Goal: Task Accomplishment & Management: Manage account settings

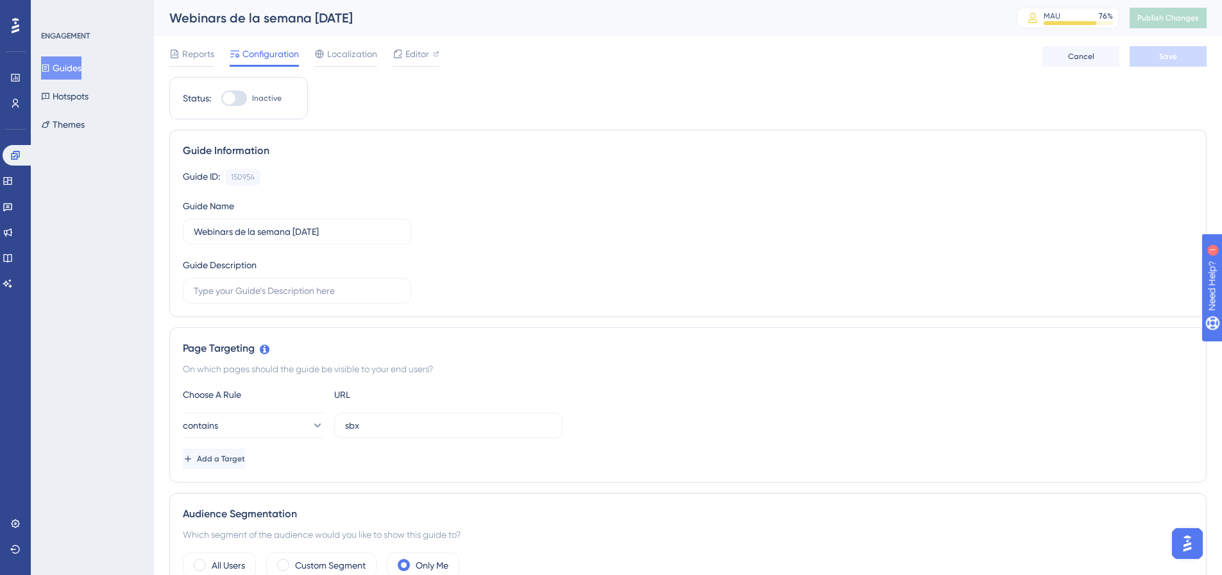
click at [69, 76] on button "Guides" at bounding box center [61, 67] width 40 height 23
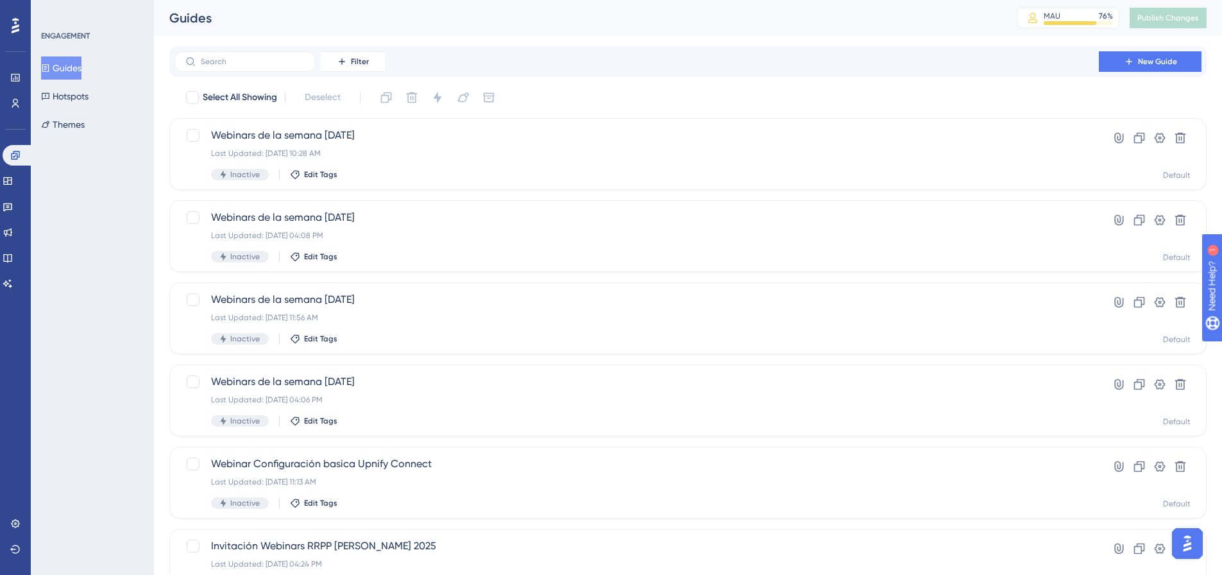
click at [799, 65] on div "Filter New Guide" at bounding box center [687, 61] width 1027 height 21
click at [975, 60] on button "New Guide" at bounding box center [1150, 61] width 103 height 21
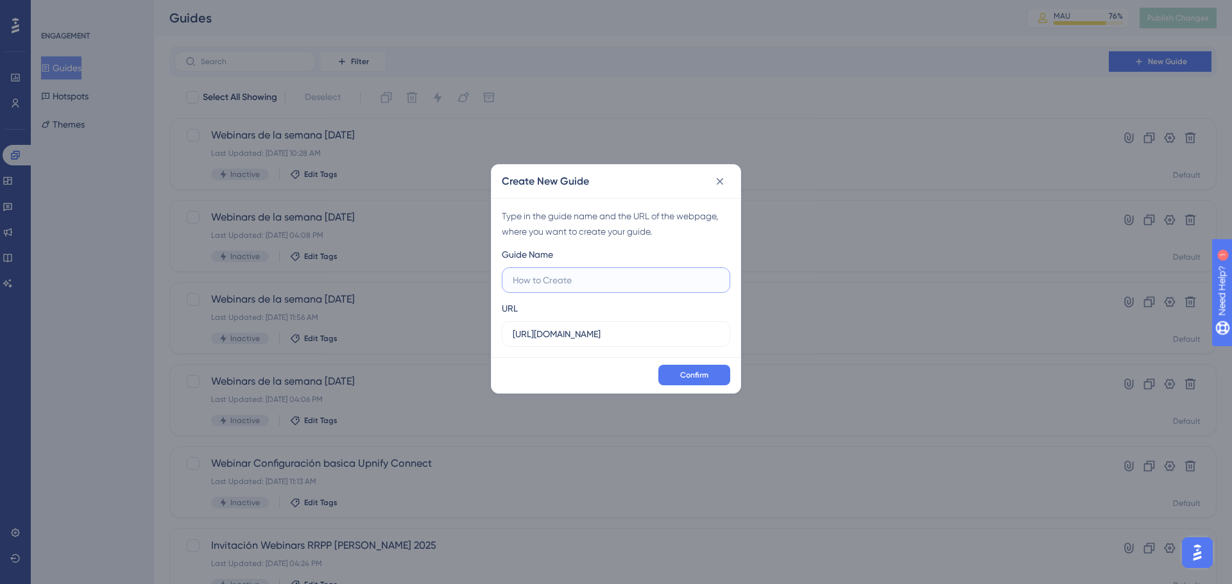
paste input "https://suite.upnify.com/crm/#/reports/marketing/mastersheet"
drag, startPoint x: 552, startPoint y: 283, endPoint x: 773, endPoint y: 291, distance: 221.5
click at [773, 291] on div "Create New Guide Type in the guide name and the URL of the webpage, where you w…" at bounding box center [616, 292] width 1232 height 584
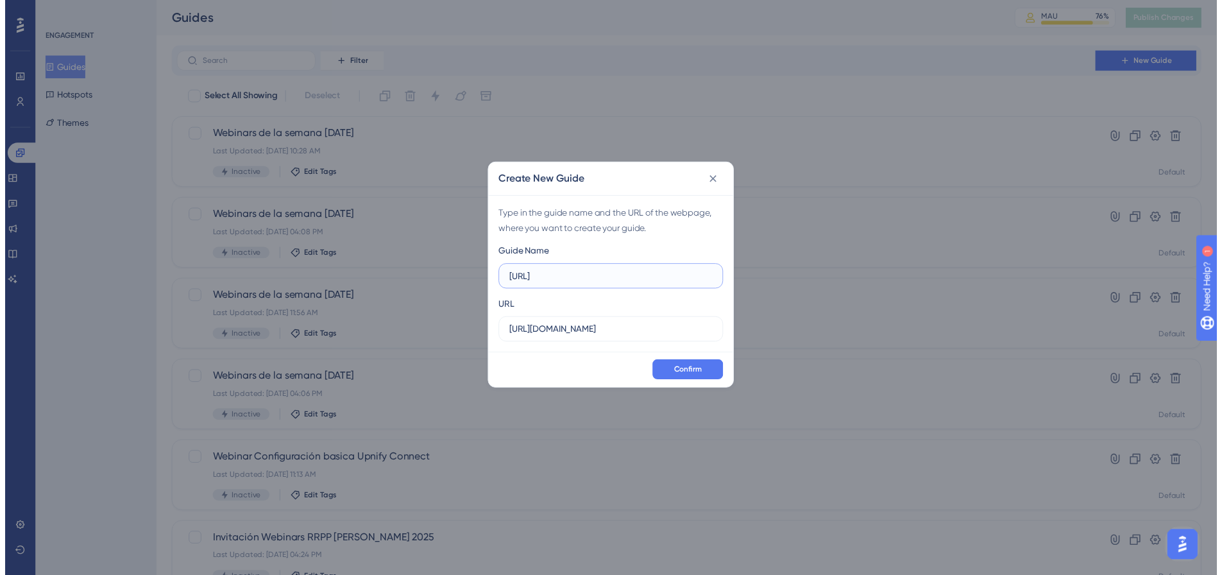
scroll to position [0, 0]
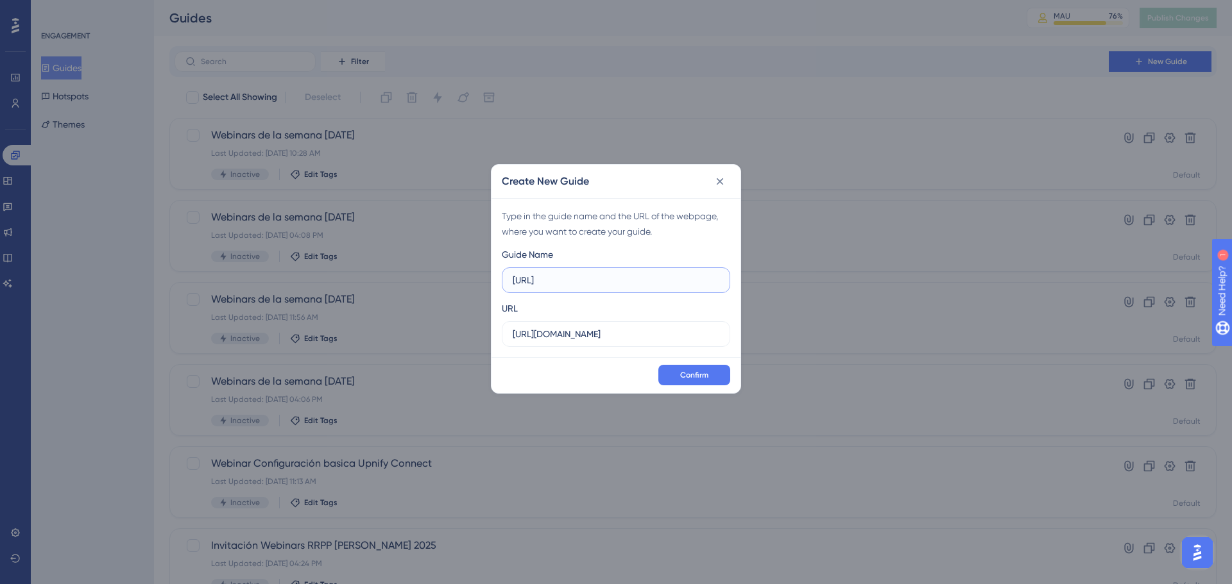
type input "https://suite.upnify.com"
click at [570, 281] on input "https://suite.upnify.com" at bounding box center [616, 280] width 207 height 14
click at [570, 280] on input "https://suite.upnify.com" at bounding box center [616, 280] width 207 height 14
click at [569, 280] on input "https://suite.upnify.com" at bounding box center [616, 280] width 207 height 14
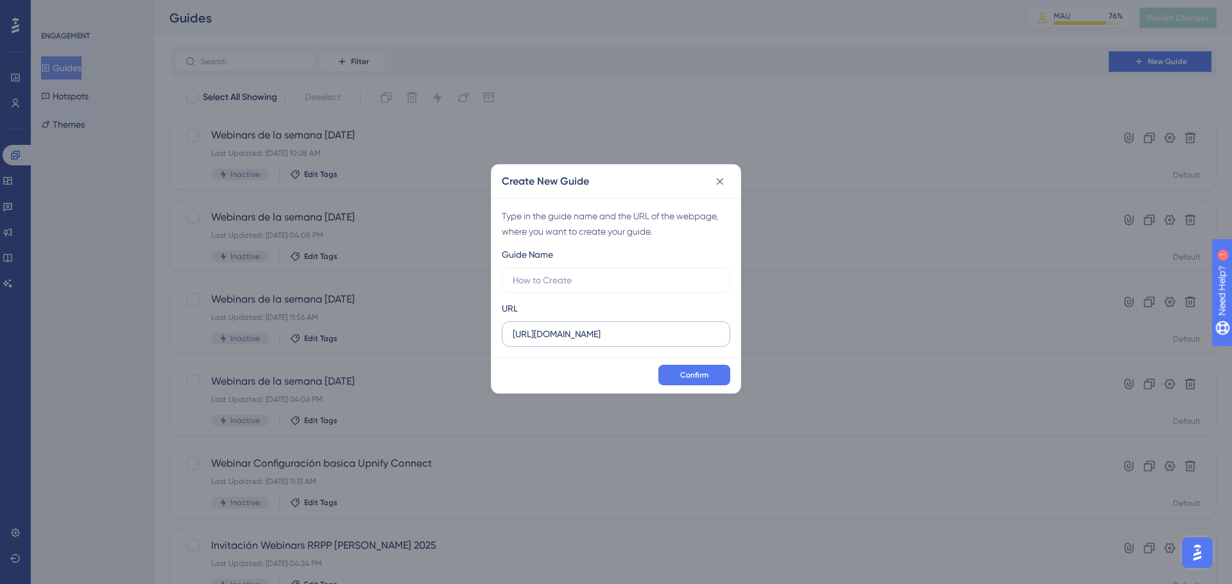
drag, startPoint x: 568, startPoint y: 346, endPoint x: 568, endPoint y: 337, distance: 9.0
click at [568, 344] on label "https://sandbox.salesup.com" at bounding box center [616, 334] width 228 height 26
click at [568, 341] on input "https://sandbox.salesup.com" at bounding box center [616, 334] width 207 height 14
click at [568, 337] on input "https://sandbox.salesup.com" at bounding box center [616, 334] width 207 height 14
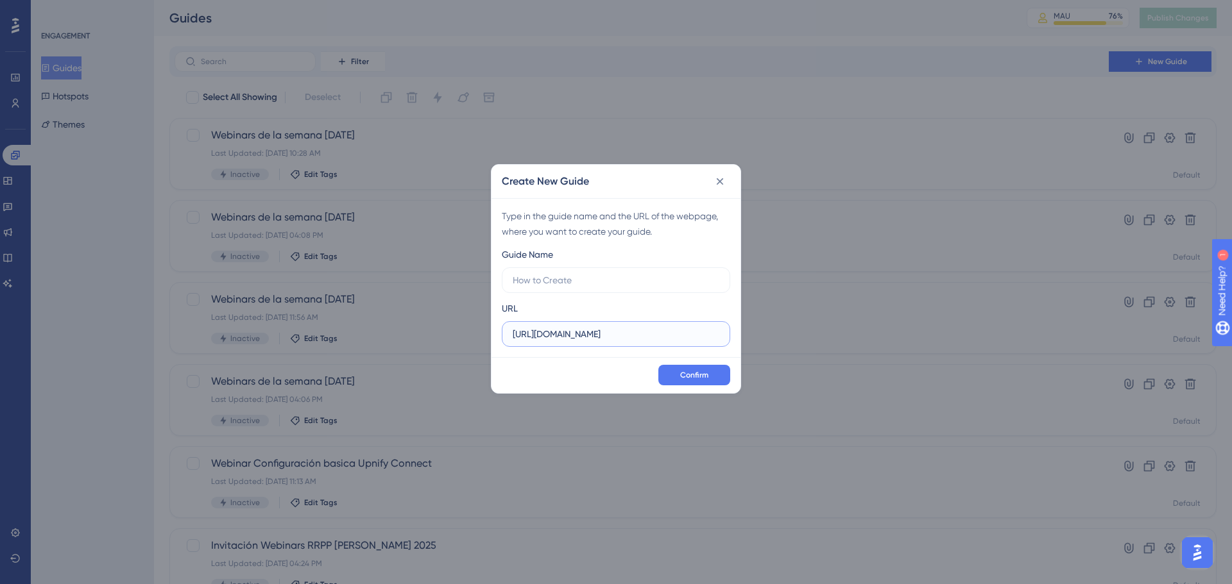
click at [568, 337] on input "https://sandbox.salesup.com" at bounding box center [616, 334] width 207 height 14
paste input "uite.upnify"
type input "https://suite.upnify.com"
click at [566, 286] on input "text" at bounding box center [616, 280] width 207 height 14
click at [548, 273] on input "text" at bounding box center [616, 280] width 207 height 14
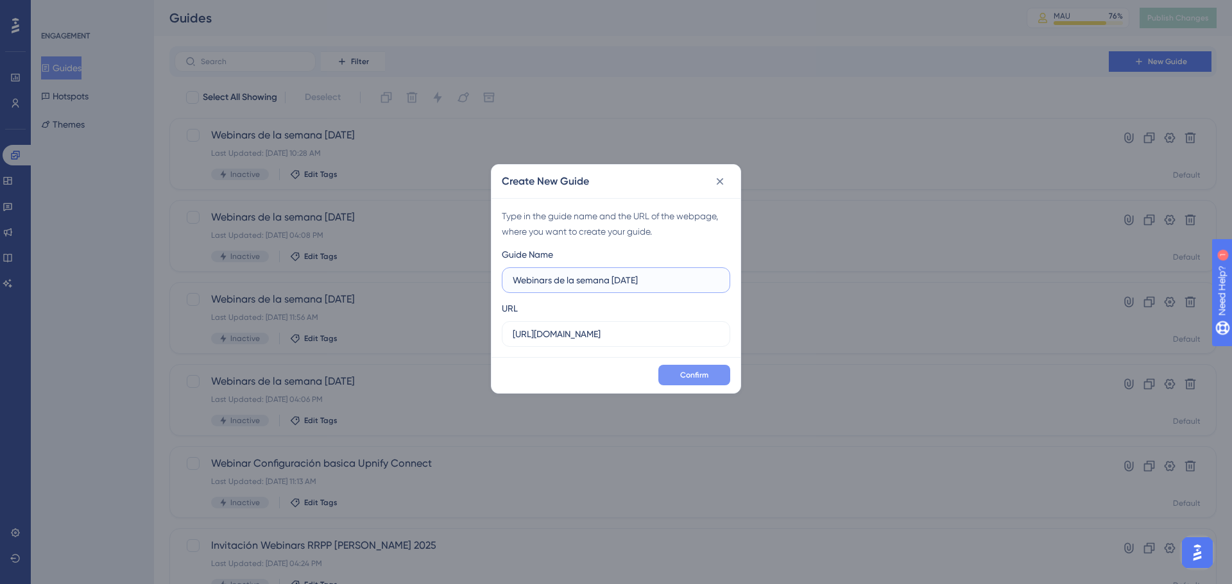
type input "Webinars de la semana [DATE]"
click at [711, 373] on button "Confirm" at bounding box center [694, 375] width 72 height 21
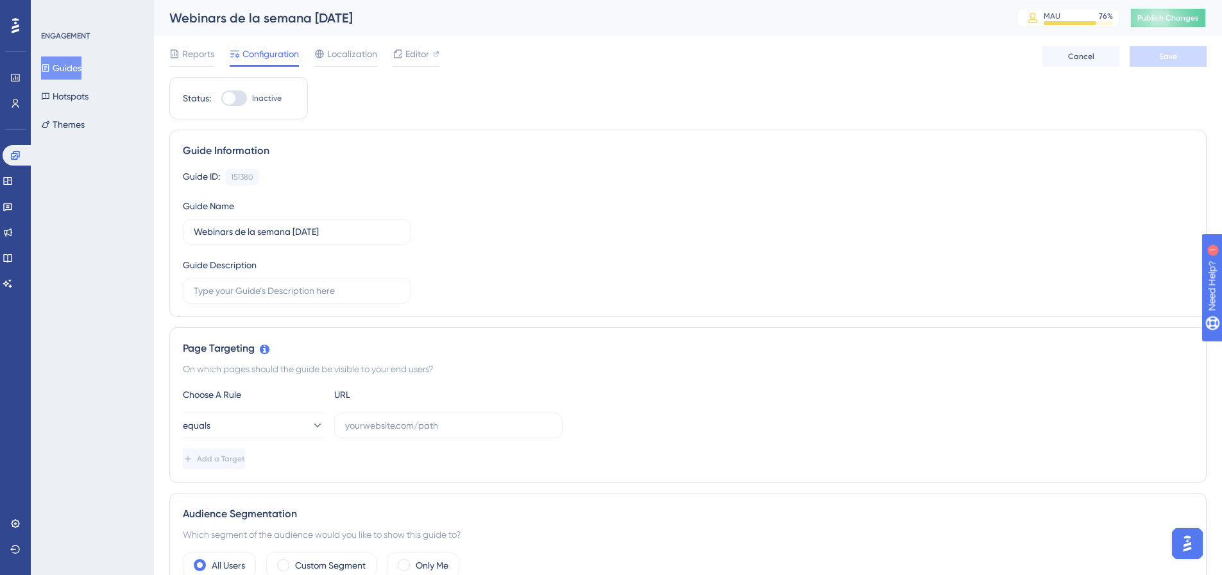
click at [975, 24] on button "Publish Changes" at bounding box center [1168, 18] width 77 height 21
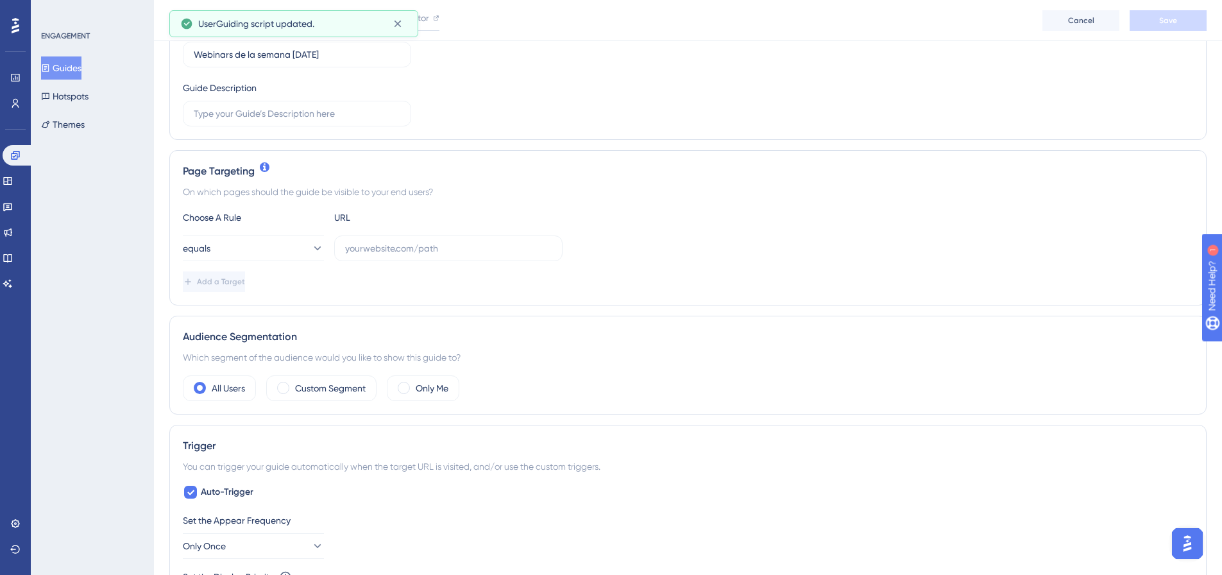
scroll to position [192, 0]
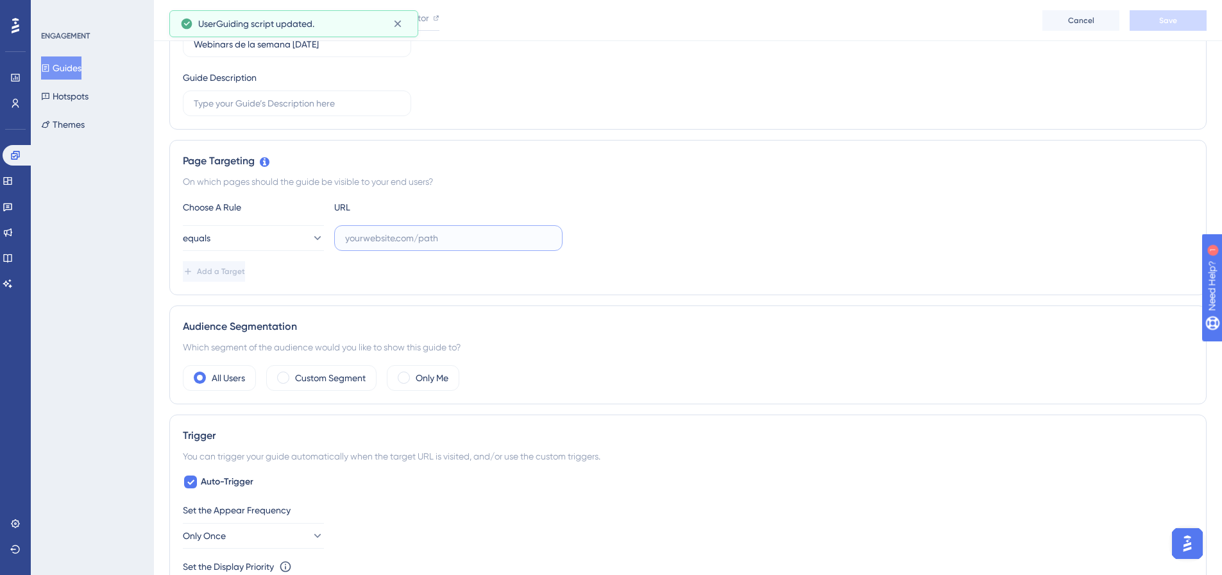
click at [420, 234] on input "text" at bounding box center [448, 238] width 207 height 14
paste input "https://suite.upnify.com"
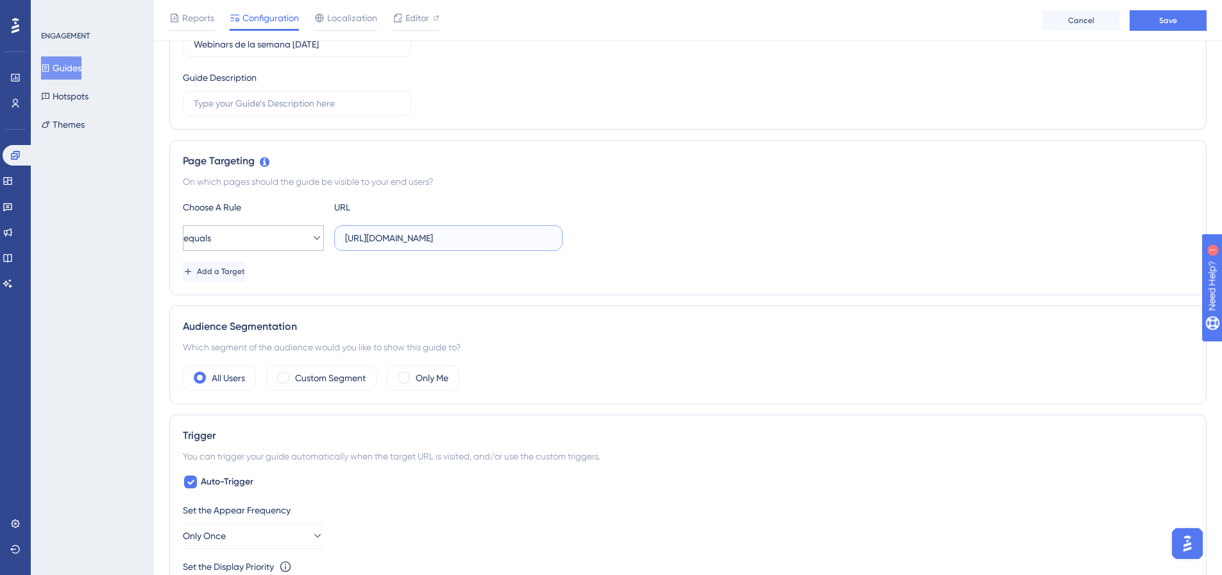
type input "https://suite.upnify.com"
click at [283, 245] on button "equals" at bounding box center [253, 238] width 141 height 26
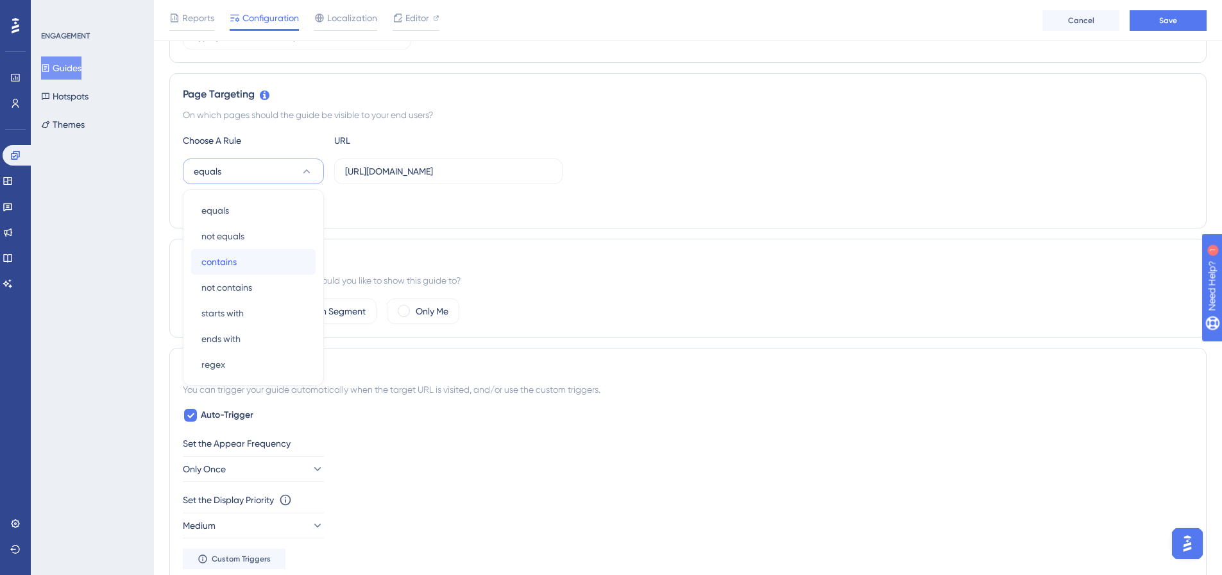
click at [249, 254] on div "contains contains" at bounding box center [253, 262] width 104 height 26
click at [657, 116] on div "On which pages should the guide be visible to your end users?" at bounding box center [688, 114] width 1010 height 15
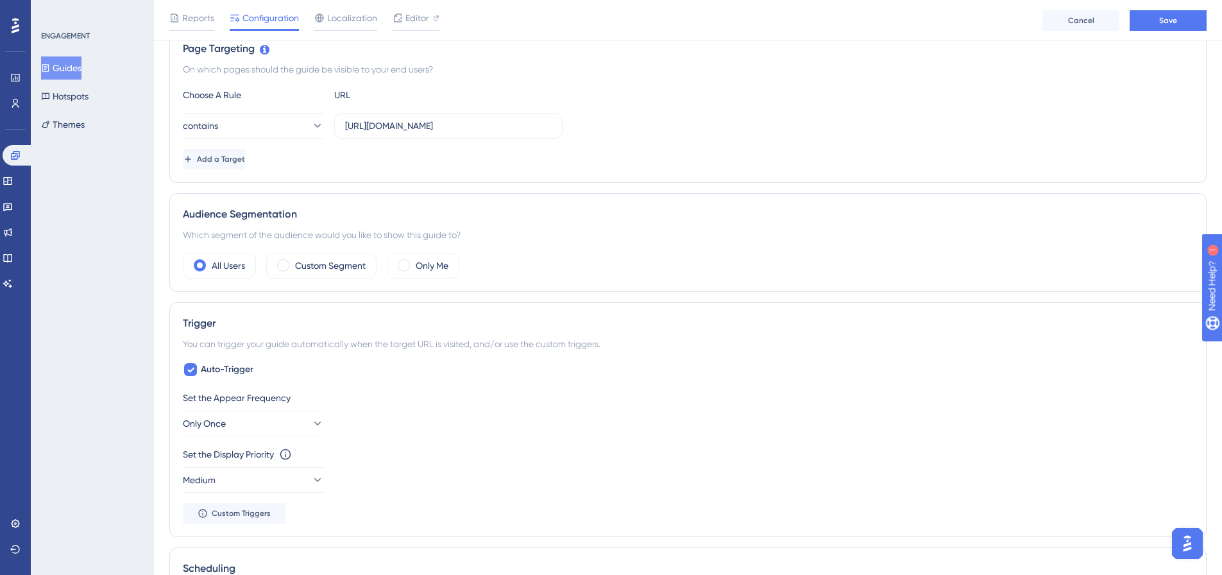
scroll to position [387, 0]
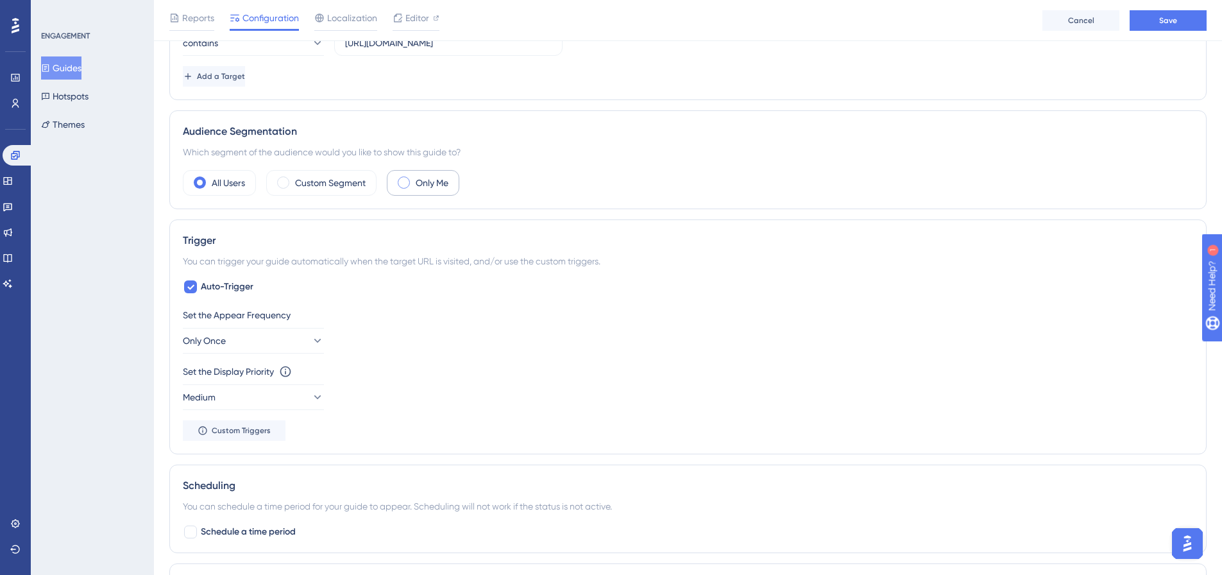
click at [436, 184] on label "Only Me" at bounding box center [432, 182] width 33 height 15
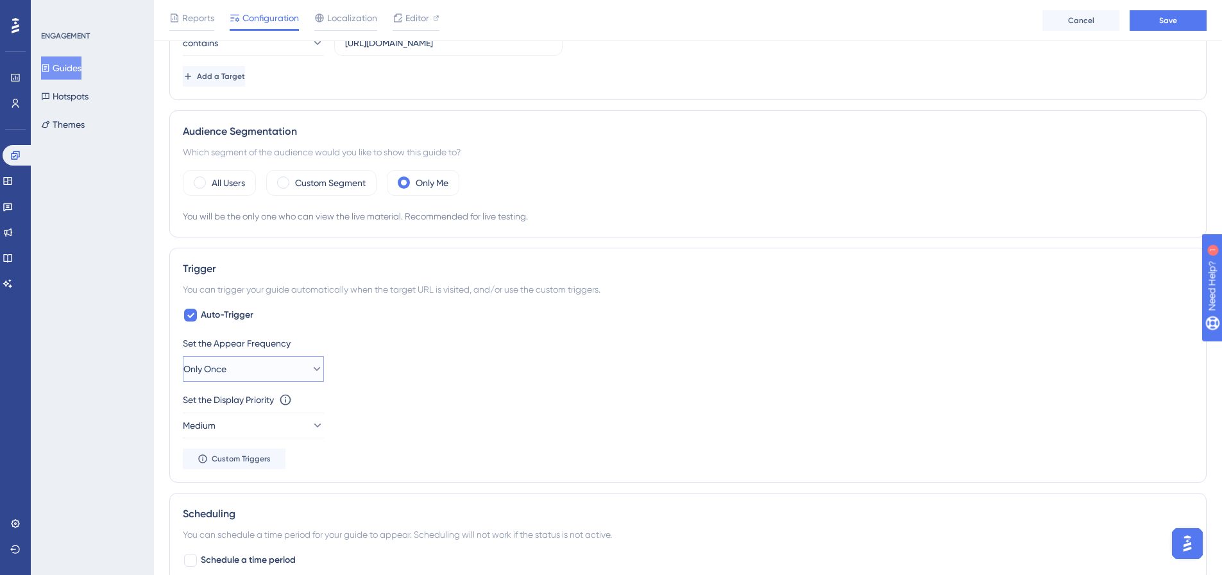
click at [292, 368] on button "Only Once" at bounding box center [253, 369] width 141 height 26
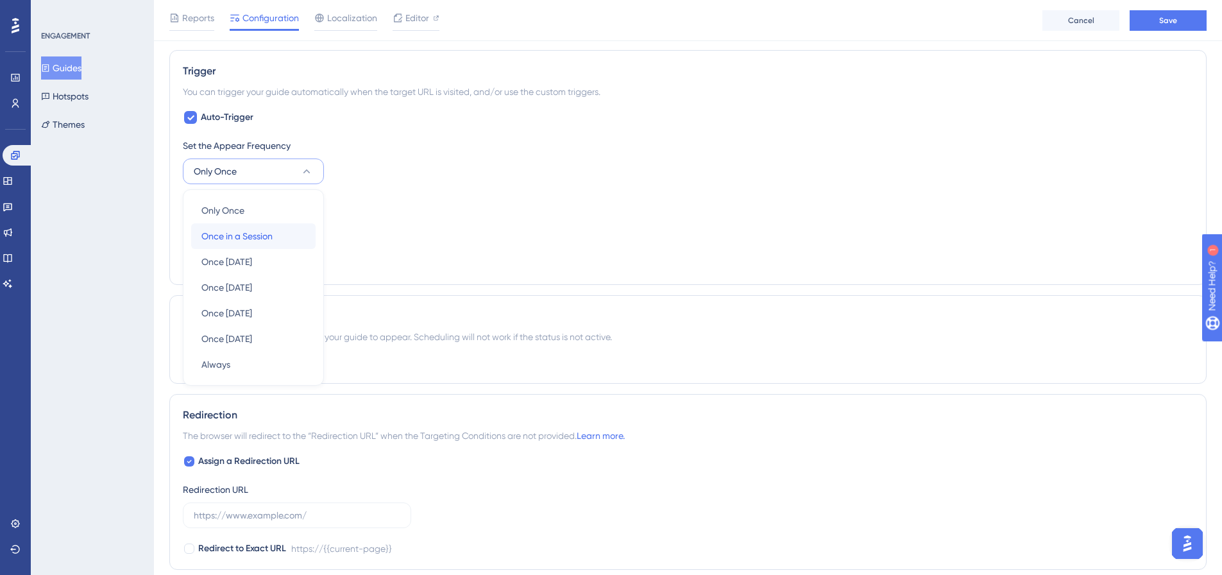
click at [260, 244] on div "Once in a Session Once in a Session" at bounding box center [253, 236] width 104 height 26
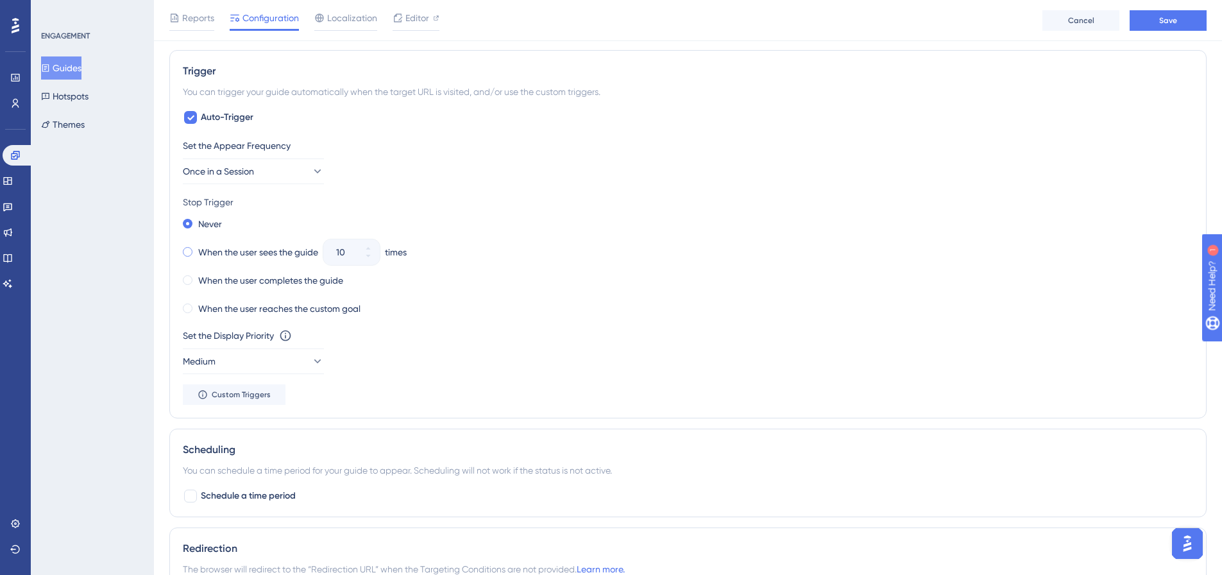
click at [230, 249] on label "When the user sees the guide" at bounding box center [258, 251] width 120 height 15
click at [354, 255] on input "10" at bounding box center [345, 251] width 18 height 15
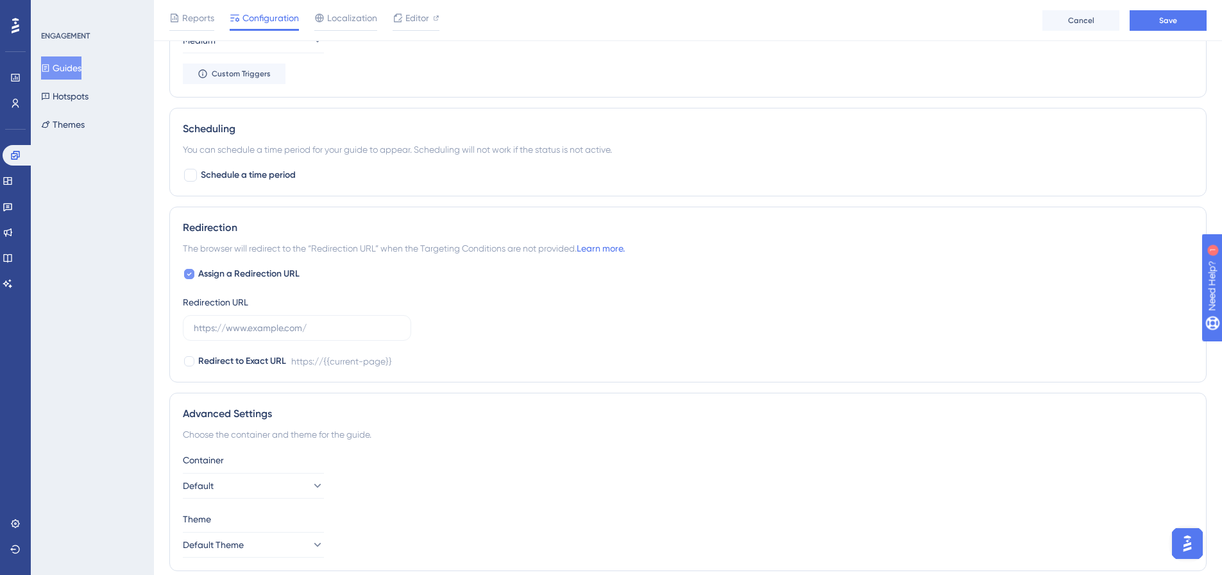
type input "3"
click at [279, 278] on span "Assign a Redirection URL" at bounding box center [248, 273] width 101 height 15
checkbox input "false"
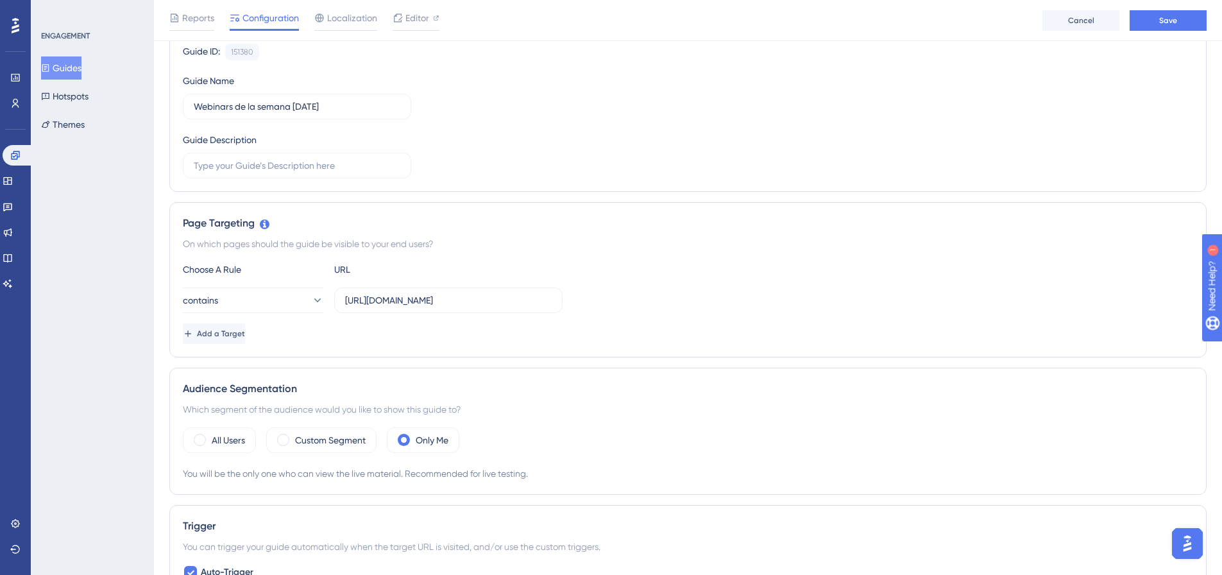
scroll to position [32, 0]
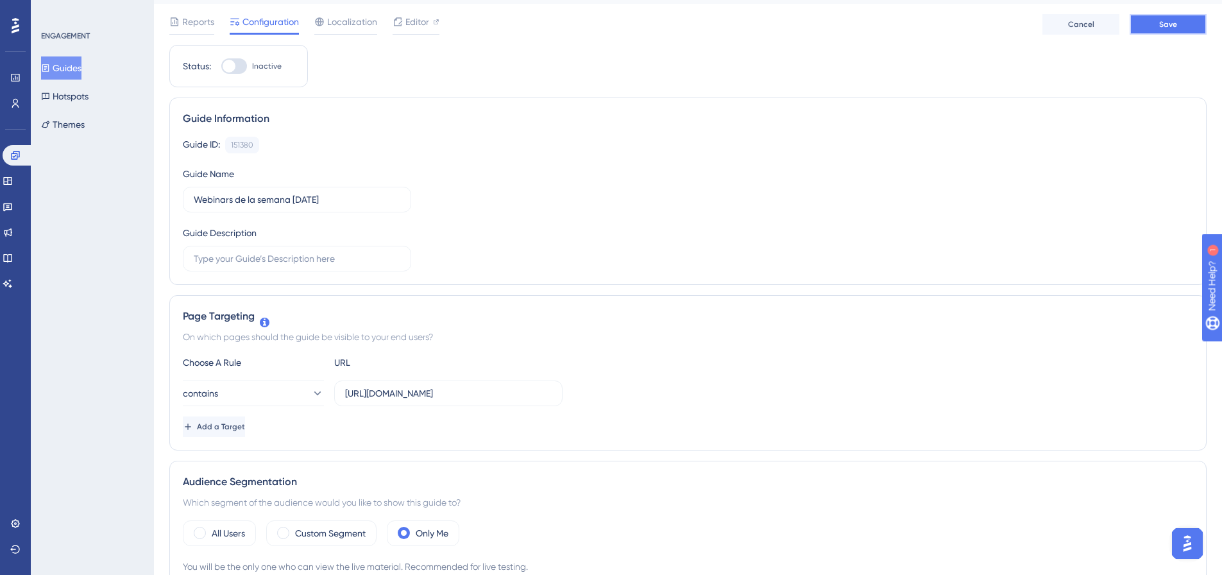
click at [975, 22] on span "Save" at bounding box center [1168, 24] width 18 height 10
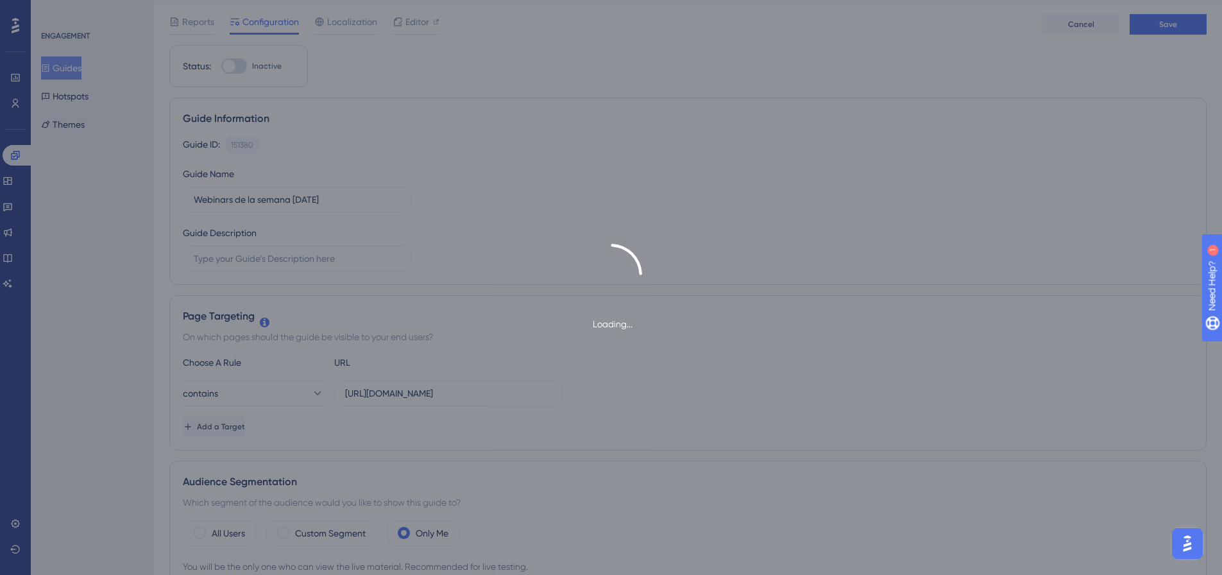
scroll to position [0, 0]
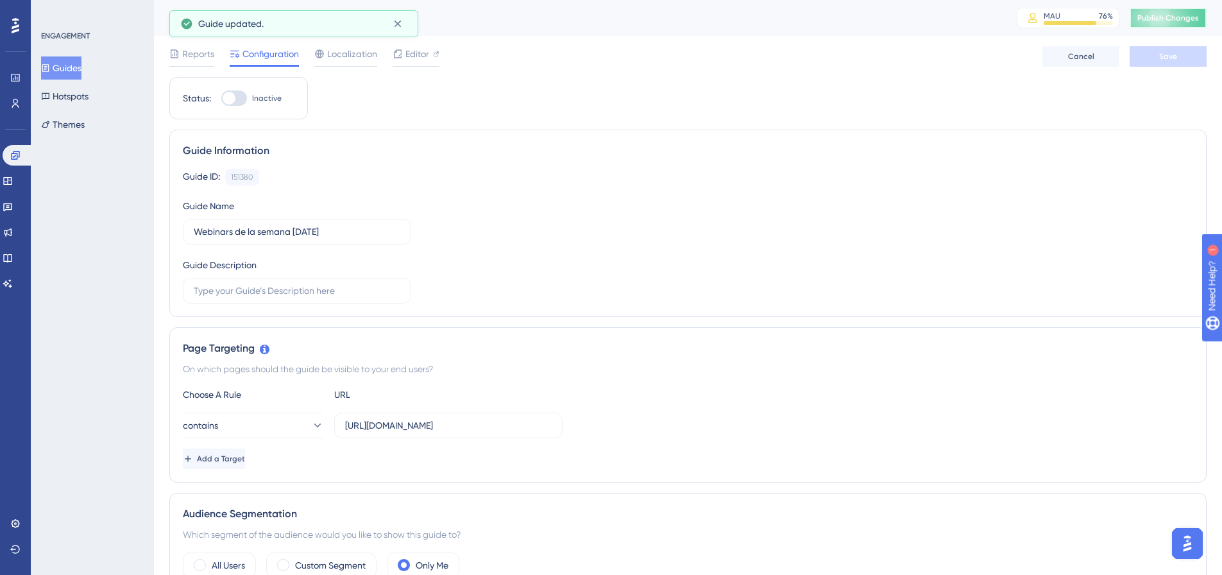
click at [975, 24] on button "Publish Changes" at bounding box center [1168, 18] width 77 height 21
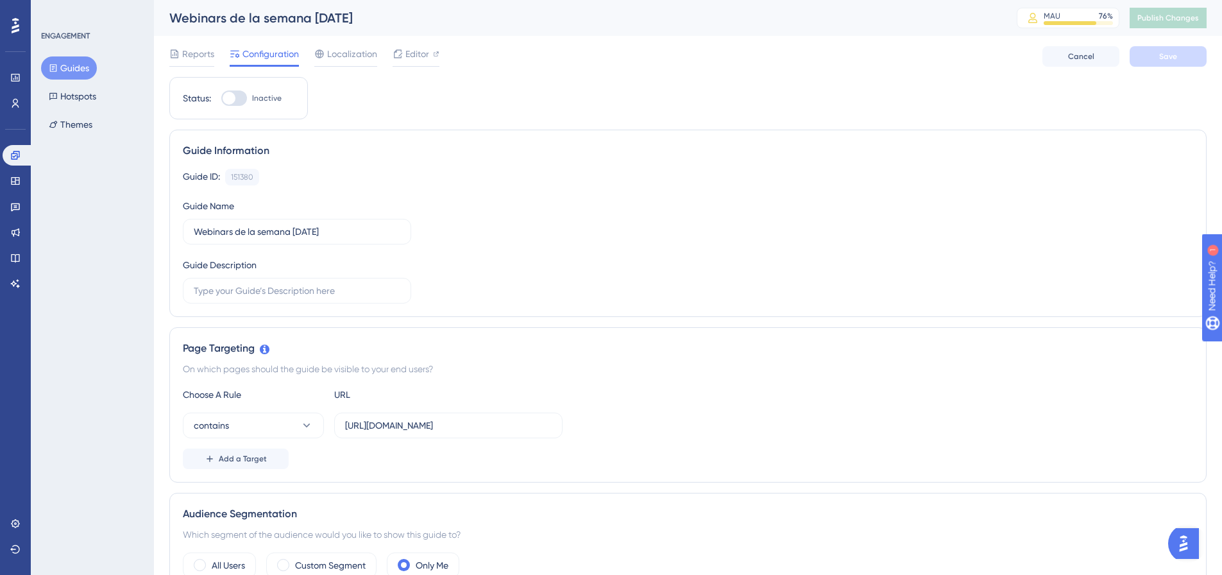
click at [18, 167] on div "Engagement Widgets Feedback Product Updates Knowledge Base AI Assistant" at bounding box center [16, 219] width 26 height 149
click at [19, 156] on icon at bounding box center [15, 155] width 8 height 8
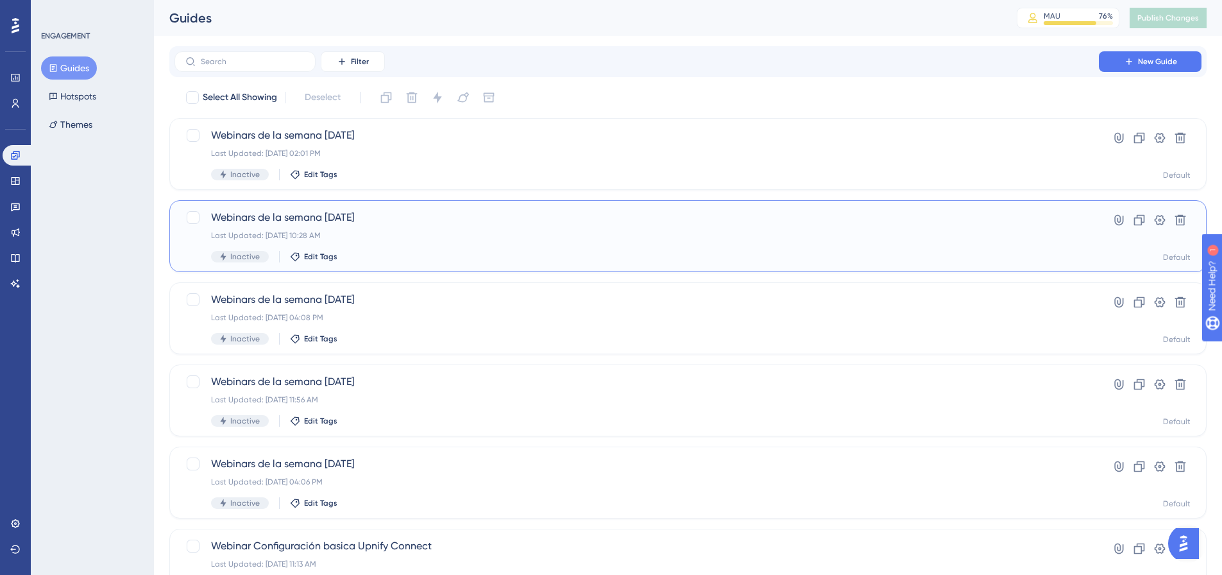
click at [305, 214] on span "Webinars de la semana [DATE]" at bounding box center [636, 217] width 851 height 15
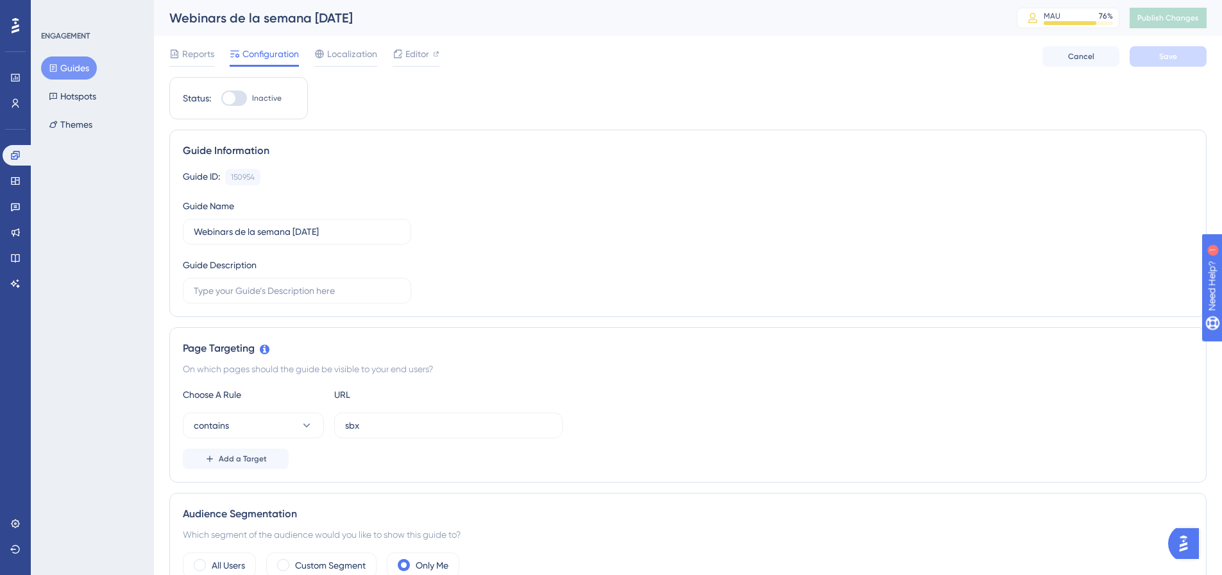
click at [81, 62] on button "Guides" at bounding box center [69, 67] width 56 height 23
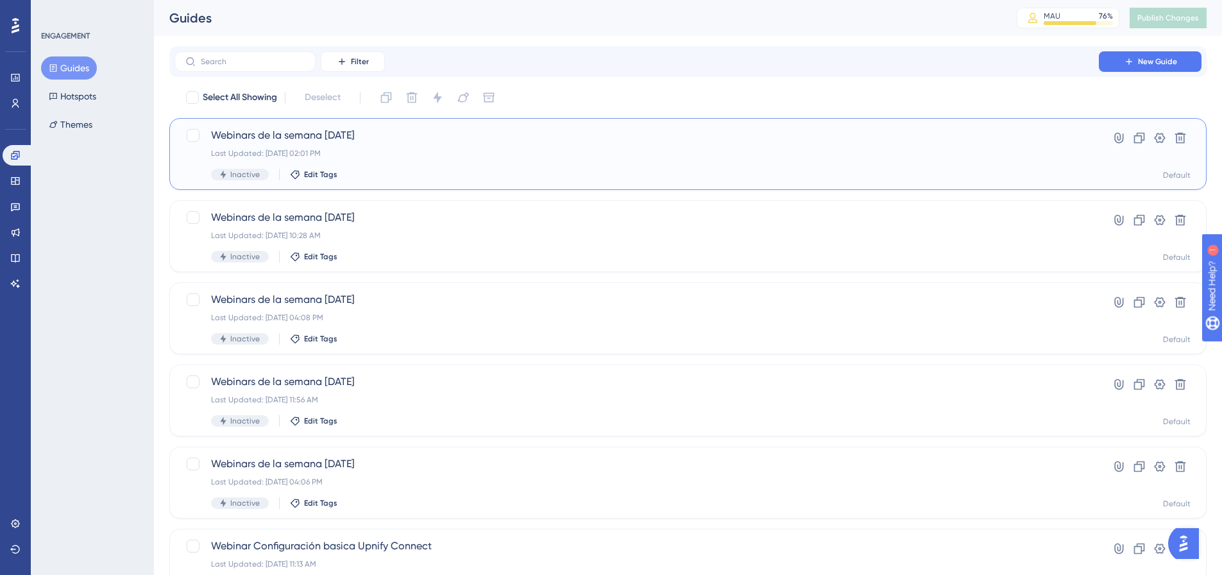
click at [282, 151] on div "Last Updated: Sep 05 2025, 02:01 PM" at bounding box center [636, 153] width 851 height 10
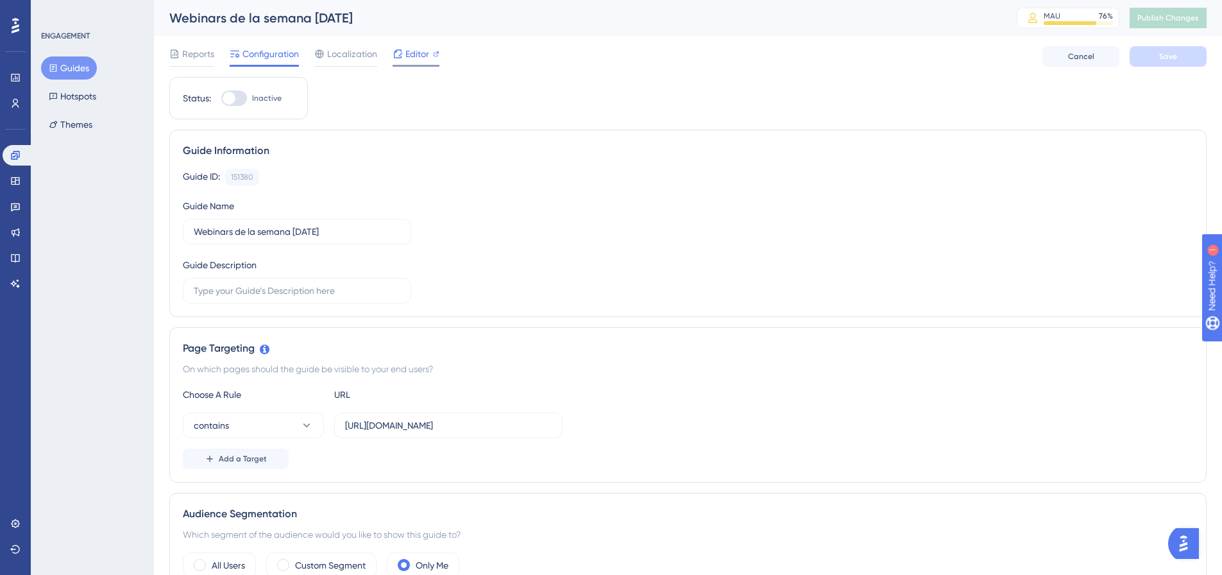
click at [418, 55] on span "Editor" at bounding box center [417, 53] width 24 height 15
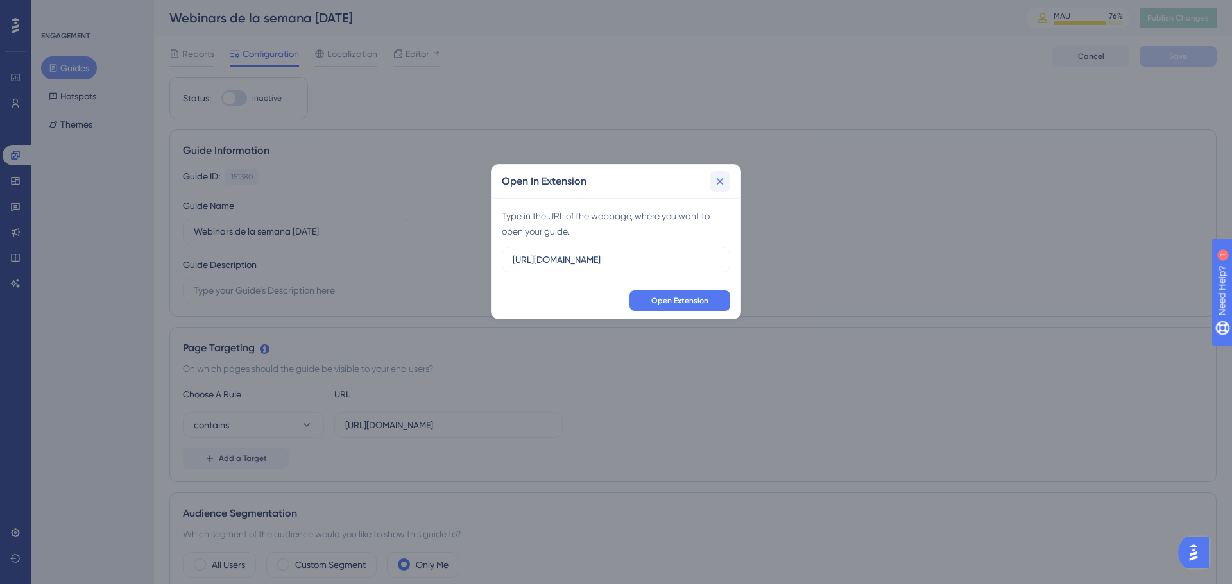
click at [718, 188] on button at bounding box center [720, 181] width 21 height 21
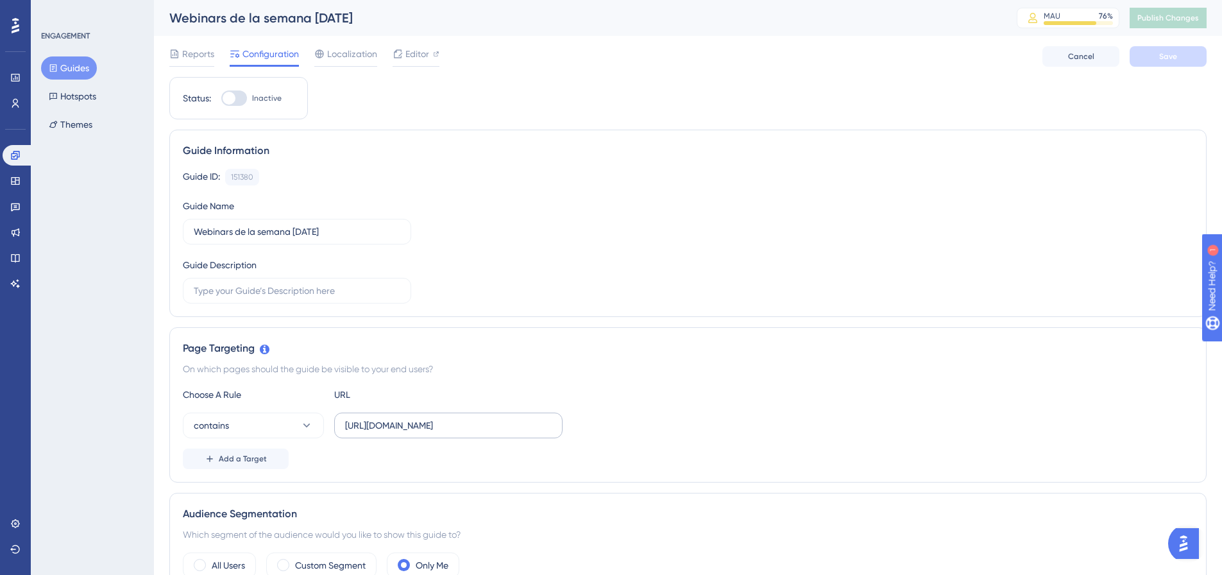
click at [414, 432] on label "https://suite.upnify.com" at bounding box center [448, 425] width 228 height 26
click at [414, 432] on input "https://suite.upnify.com" at bounding box center [448, 425] width 207 height 14
click at [414, 432] on label "https://suite.upnify.com" at bounding box center [448, 425] width 228 height 26
click at [414, 432] on input "https://suite.upnify.com" at bounding box center [448, 425] width 207 height 14
click at [414, 432] on label "https://suite.upnify.com" at bounding box center [448, 425] width 228 height 26
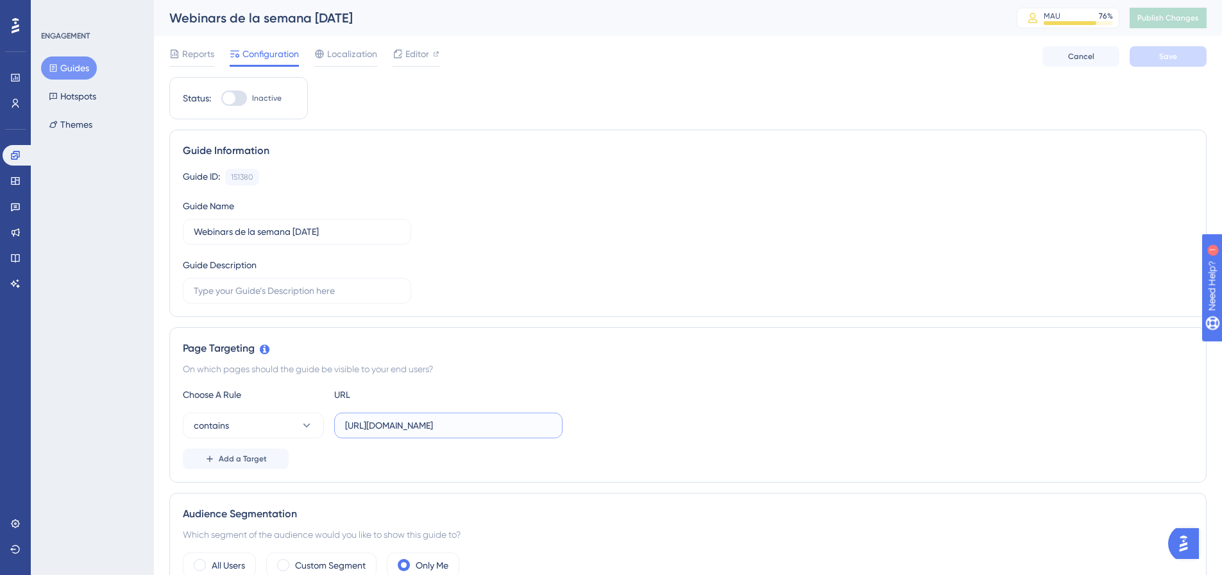
click at [414, 432] on input "https://suite.upnify.com" at bounding box center [448, 425] width 207 height 14
click at [414, 432] on label "https://suite.upnify.com" at bounding box center [448, 425] width 228 height 26
click at [414, 432] on input "https://suite.upnify.com" at bounding box center [448, 425] width 207 height 14
drag, startPoint x: 420, startPoint y: 429, endPoint x: 409, endPoint y: 425, distance: 11.8
click at [416, 426] on input "https://suite.upnify.com" at bounding box center [448, 425] width 207 height 14
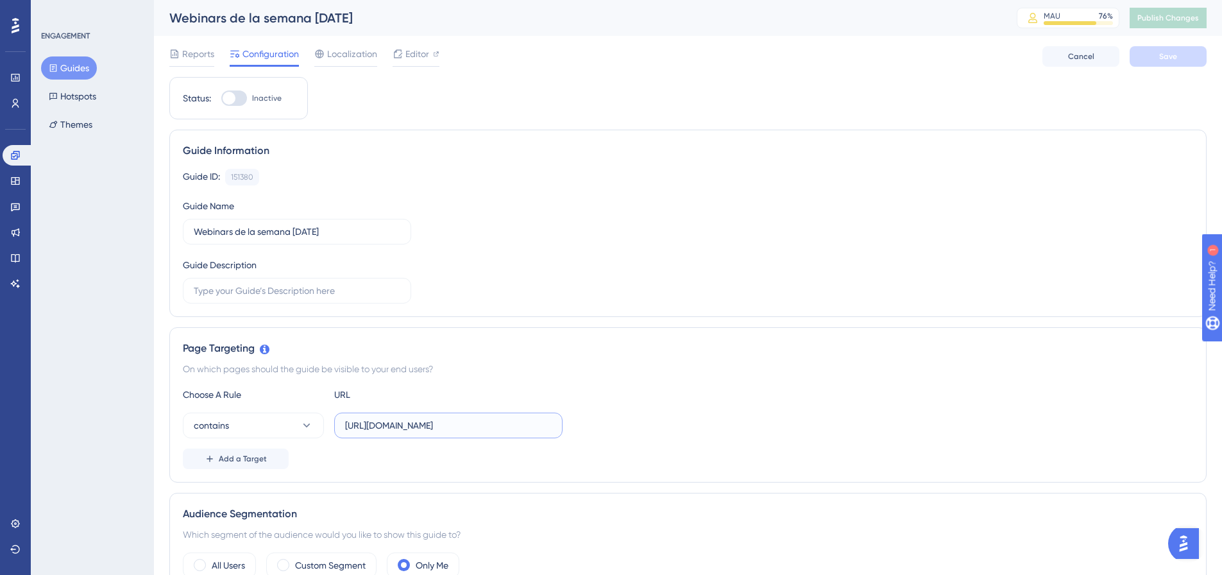
click at [409, 425] on input "https://suite.upnify.com" at bounding box center [448, 425] width 207 height 14
click at [429, 61] on span "Editor" at bounding box center [417, 53] width 24 height 15
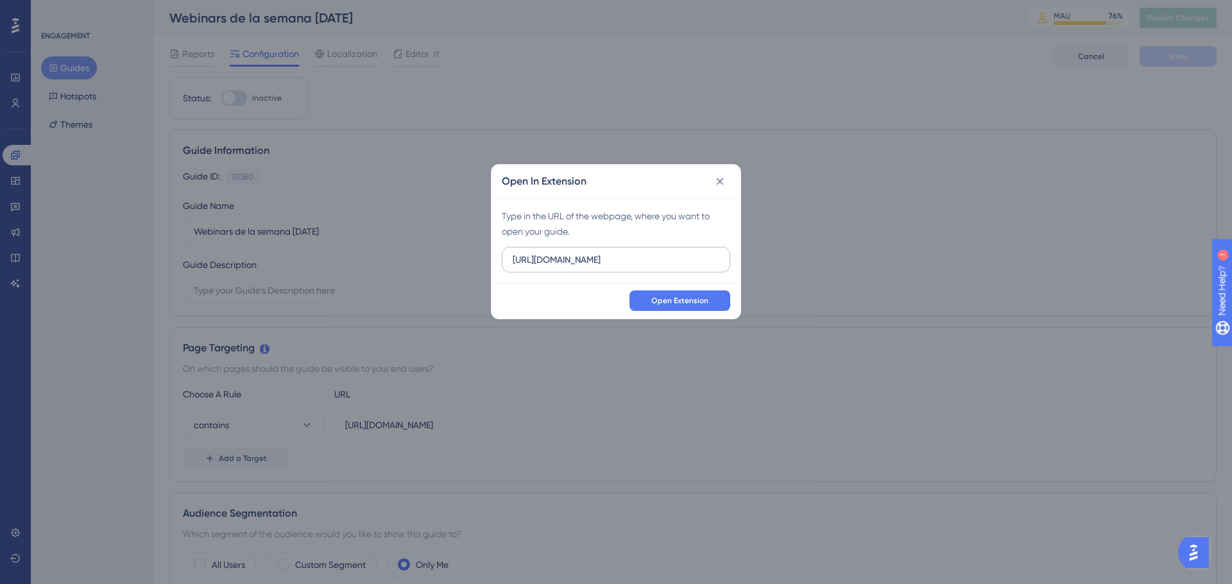
click at [572, 262] on input "https://sandbox.salesup.com" at bounding box center [616, 260] width 207 height 14
type input "https://suite.upnify.com"
click at [690, 303] on span "Open Extension" at bounding box center [679, 301] width 57 height 10
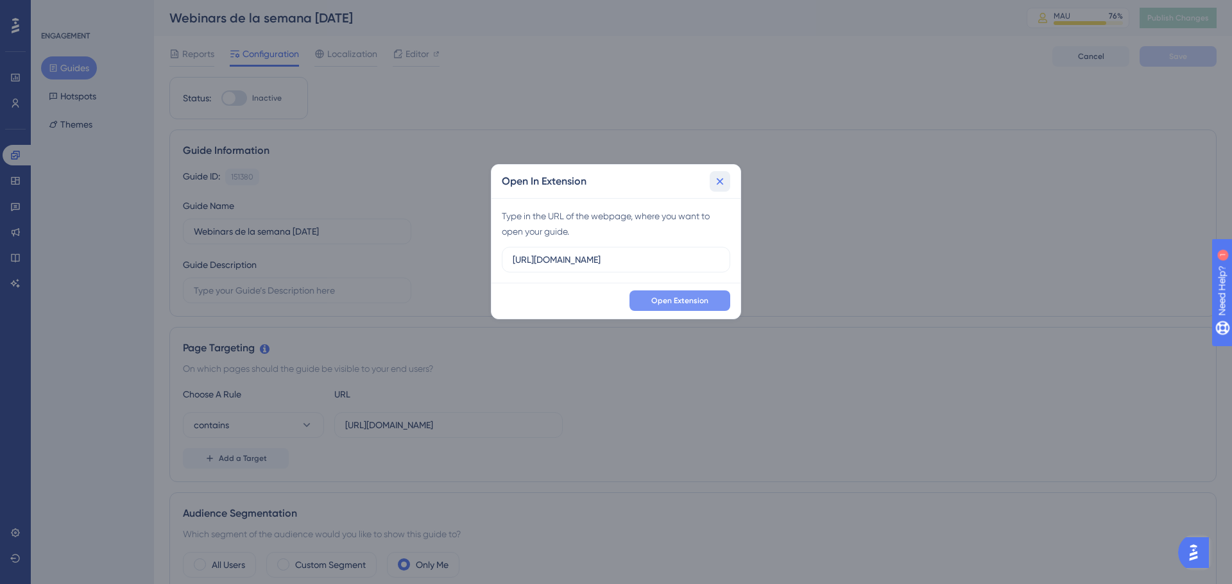
click at [728, 185] on button at bounding box center [720, 181] width 21 height 21
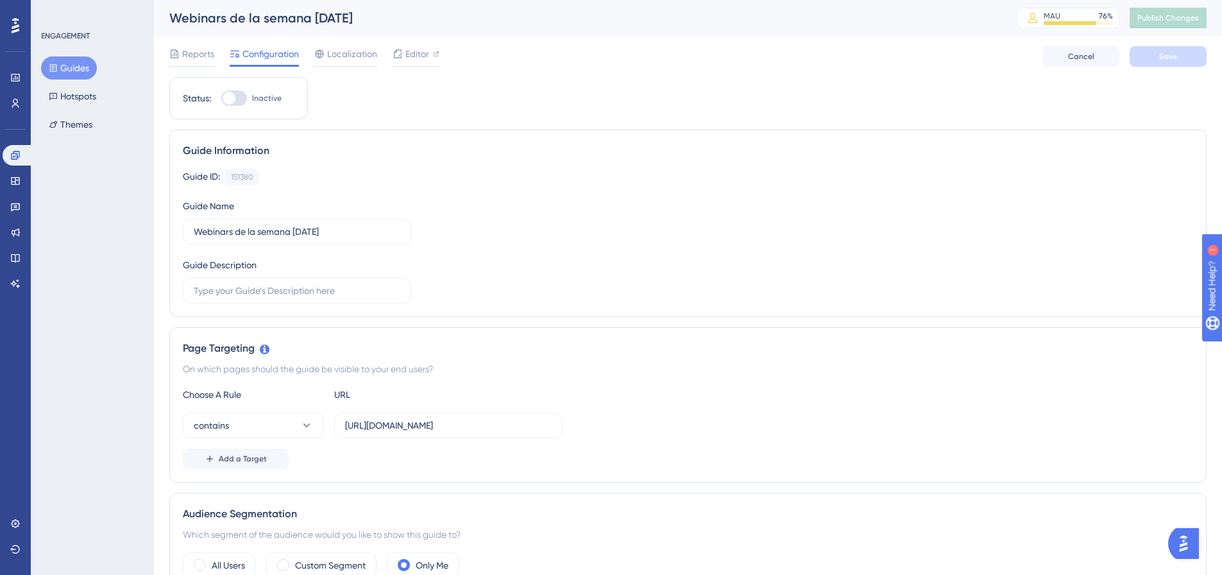
drag, startPoint x: 385, startPoint y: 21, endPoint x: 170, endPoint y: 15, distance: 215.0
click at [170, 15] on div "Webinars de la semana [DATE]" at bounding box center [576, 18] width 815 height 18
copy div "Webinars de la semana [DATE]"
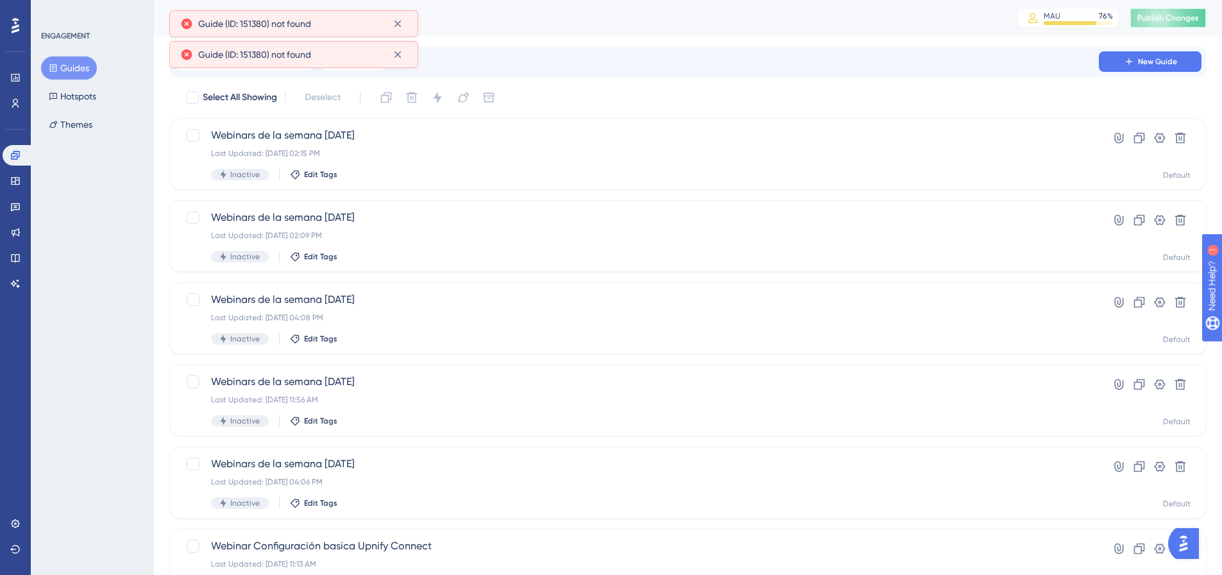
click at [1164, 20] on span "Publish Changes" at bounding box center [1168, 18] width 62 height 10
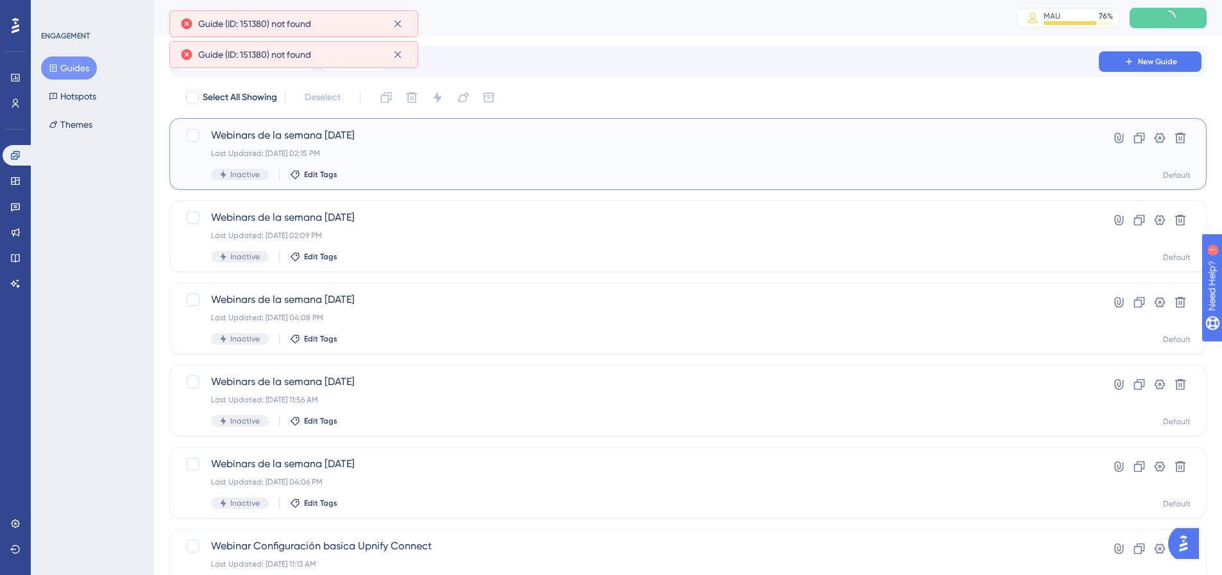
click at [452, 148] on div "Webinars de la semana 05/09/2025 Last Updated: Sep 05 2025, 02:15 PM Inactive E…" at bounding box center [636, 154] width 851 height 53
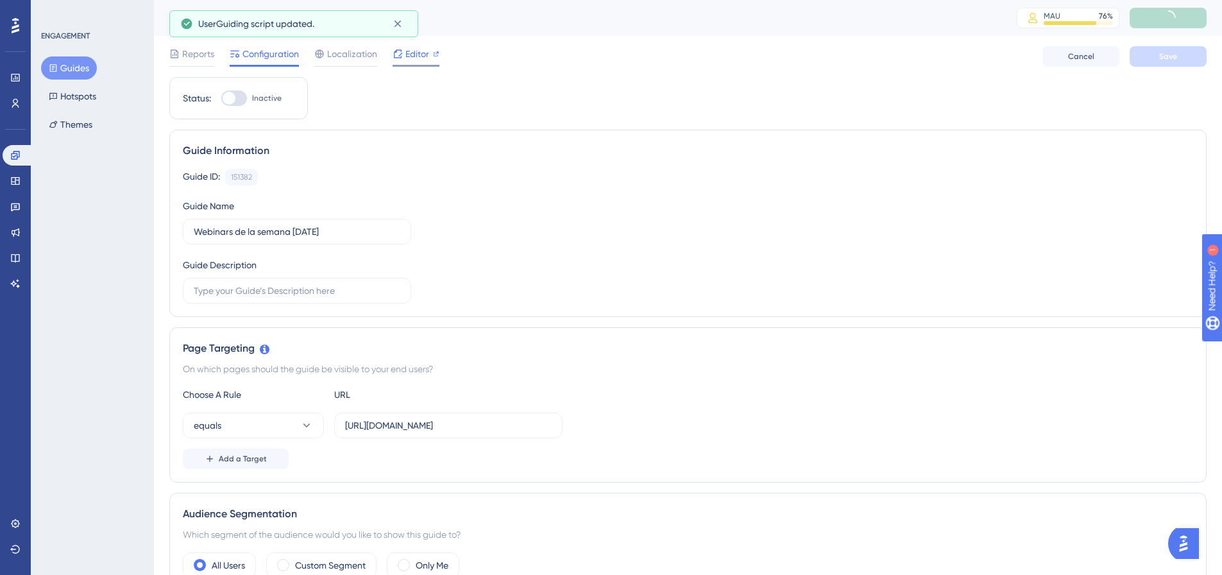
click at [423, 60] on span "Editor" at bounding box center [417, 53] width 24 height 15
click at [232, 108] on div "Status: Inactive" at bounding box center [238, 98] width 139 height 42
click at [225, 92] on div at bounding box center [229, 98] width 13 height 13
click at [221, 98] on input "Inactive" at bounding box center [221, 98] width 1 height 1
checkbox input "true"
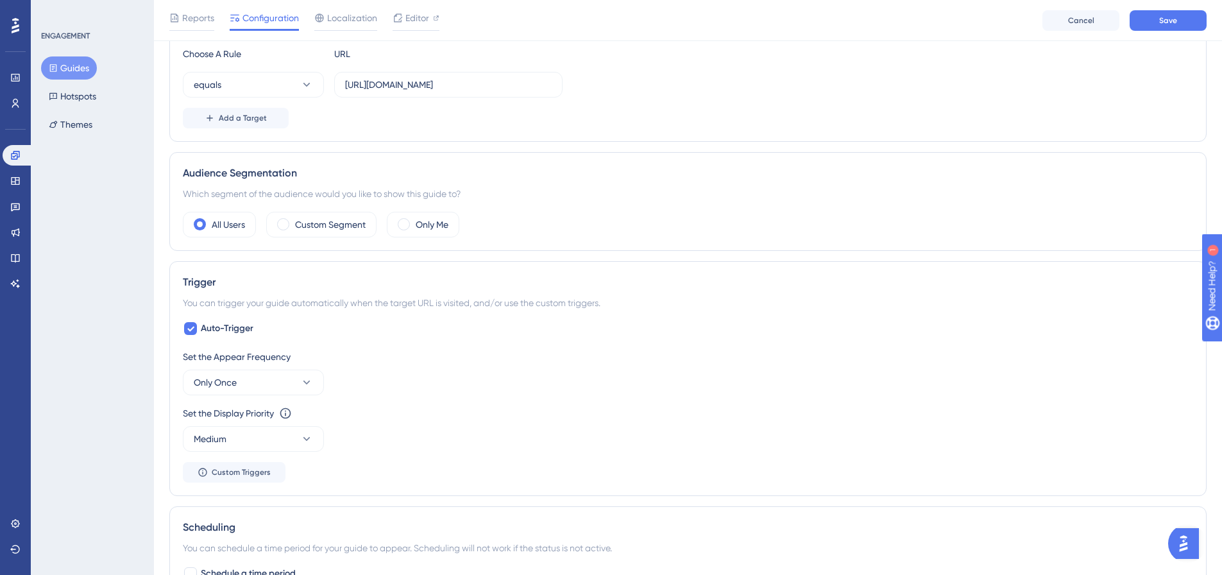
scroll to position [385, 0]
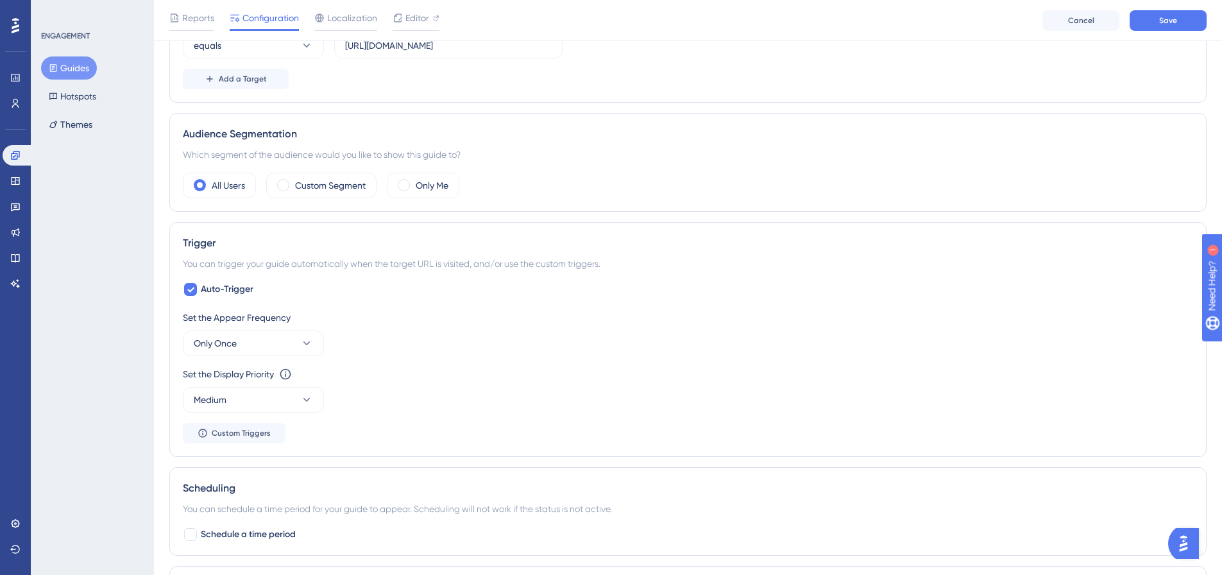
drag, startPoint x: 305, startPoint y: 363, endPoint x: 305, endPoint y: 348, distance: 15.4
click at [305, 359] on div "Set the Appear Frequency Only Once Set the Display Priority This option will se…" at bounding box center [688, 376] width 1010 height 133
click at [305, 348] on icon at bounding box center [306, 343] width 13 height 13
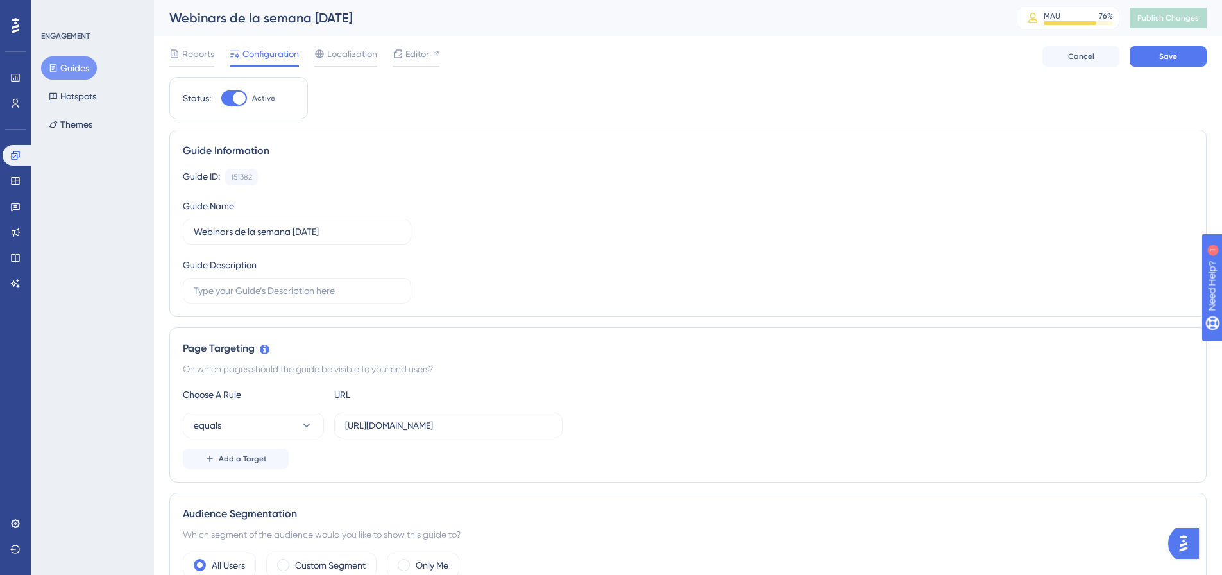
scroll to position [192, 0]
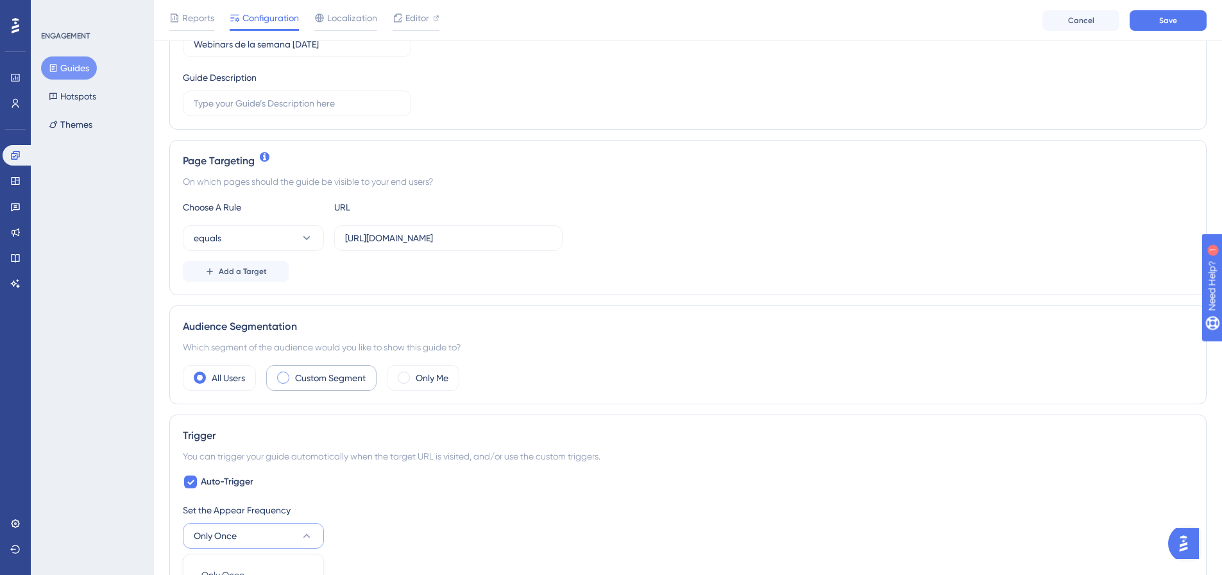
click at [334, 377] on label "Custom Segment" at bounding box center [330, 377] width 71 height 15
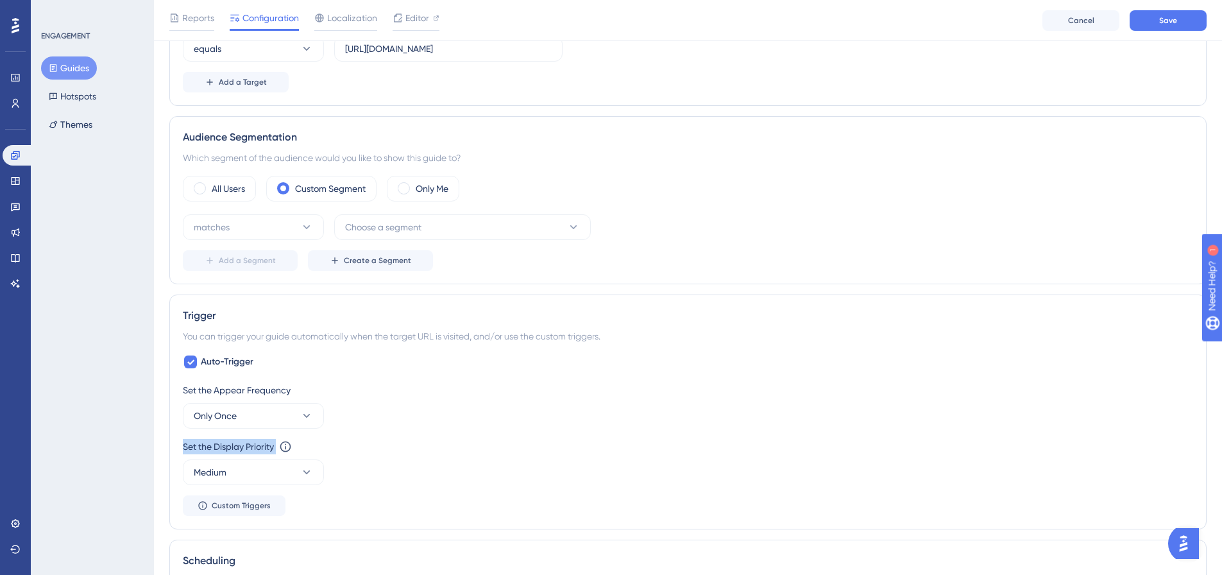
scroll to position [385, 0]
click at [294, 402] on button "Only Once" at bounding box center [253, 413] width 141 height 26
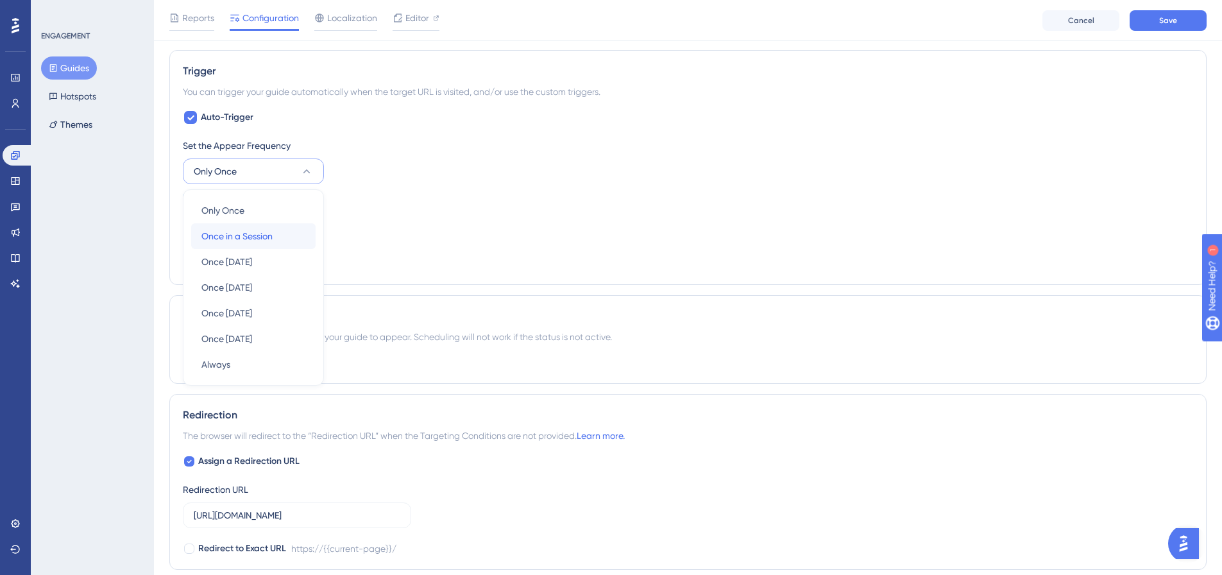
click at [266, 246] on div "Once in a Session Once in a Session" at bounding box center [253, 236] width 104 height 26
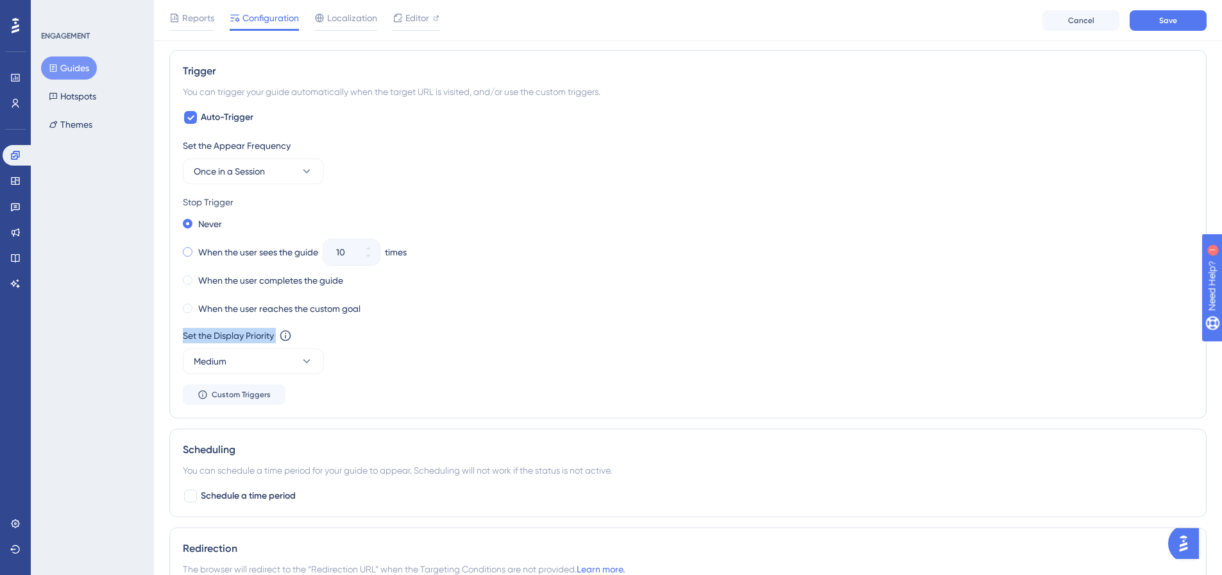
click at [239, 253] on label "When the user sees the guide" at bounding box center [258, 251] width 120 height 15
click at [369, 258] on icon at bounding box center [368, 256] width 8 height 8
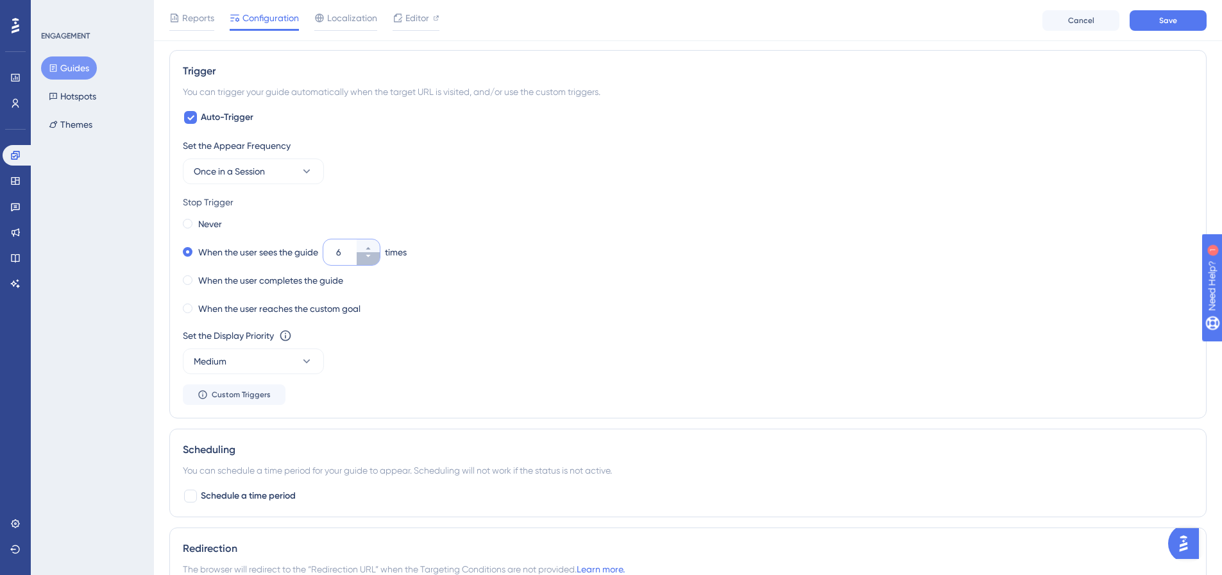
click at [369, 258] on icon at bounding box center [368, 256] width 8 height 8
type input "3"
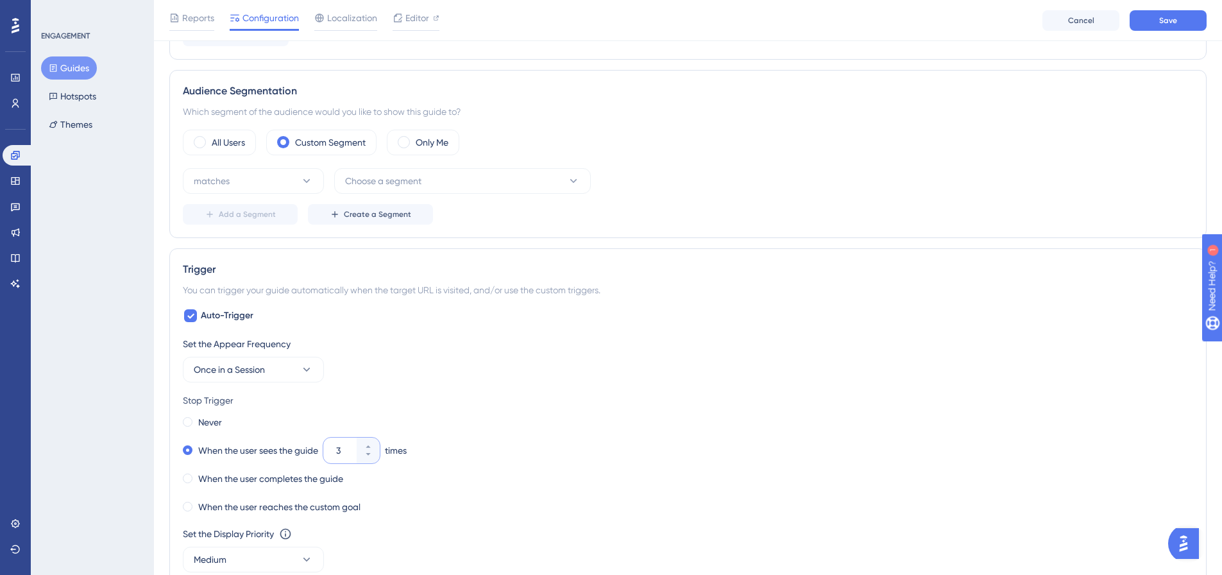
scroll to position [305, 0]
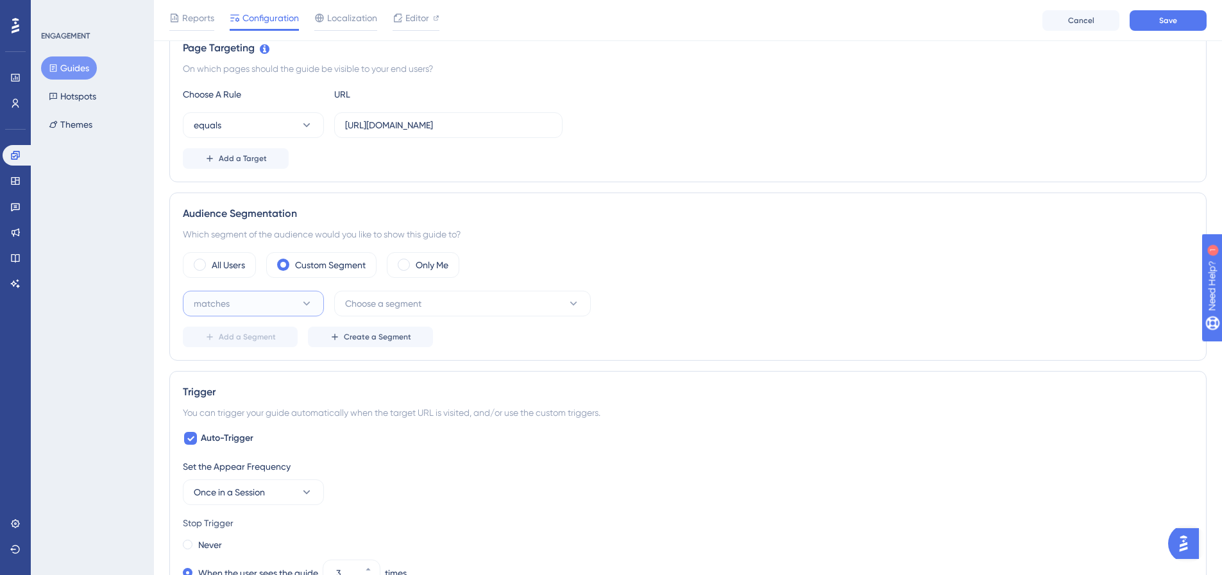
click at [282, 296] on button "matches" at bounding box center [253, 304] width 141 height 26
drag, startPoint x: 249, startPoint y: 342, endPoint x: 337, endPoint y: 318, distance: 91.0
click at [250, 341] on div "matches matches" at bounding box center [253, 343] width 104 height 26
click at [421, 307] on span "Choose a segment" at bounding box center [383, 303] width 76 height 15
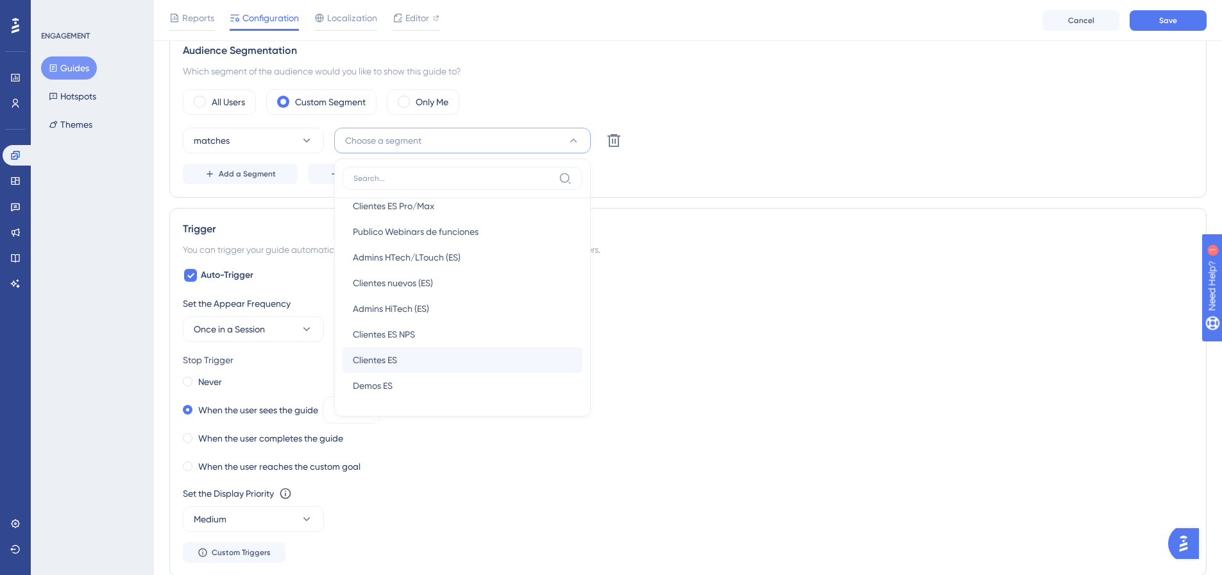
scroll to position [370, 0]
click at [418, 306] on div "Clientes ES Clientes ES" at bounding box center [462, 311] width 219 height 26
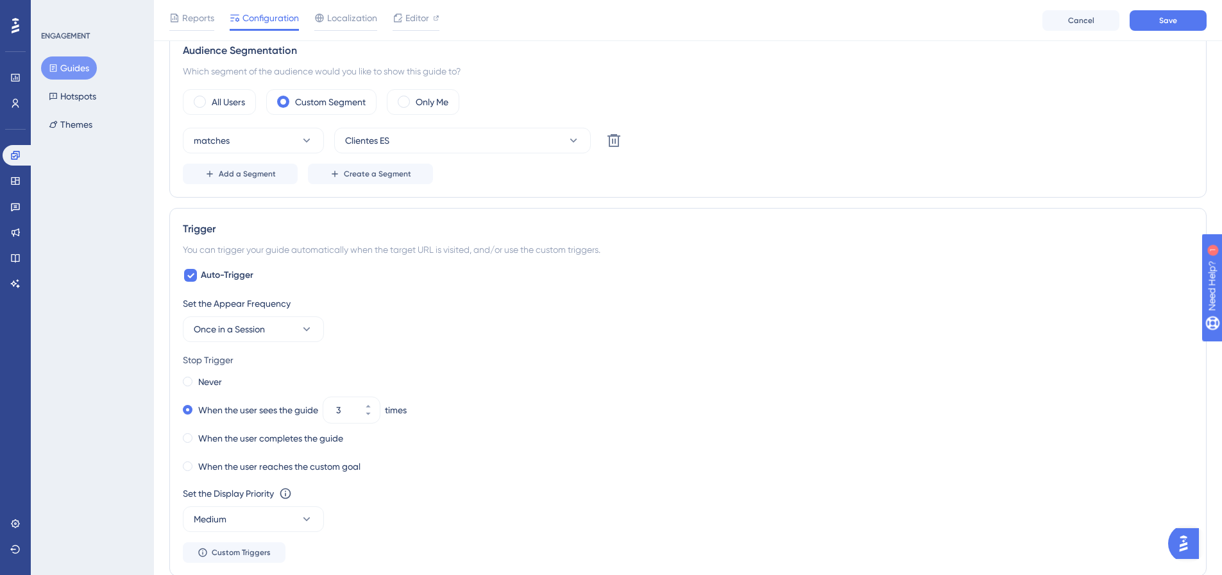
click at [710, 145] on div "matches Clientes ES Delete" at bounding box center [688, 141] width 1010 height 26
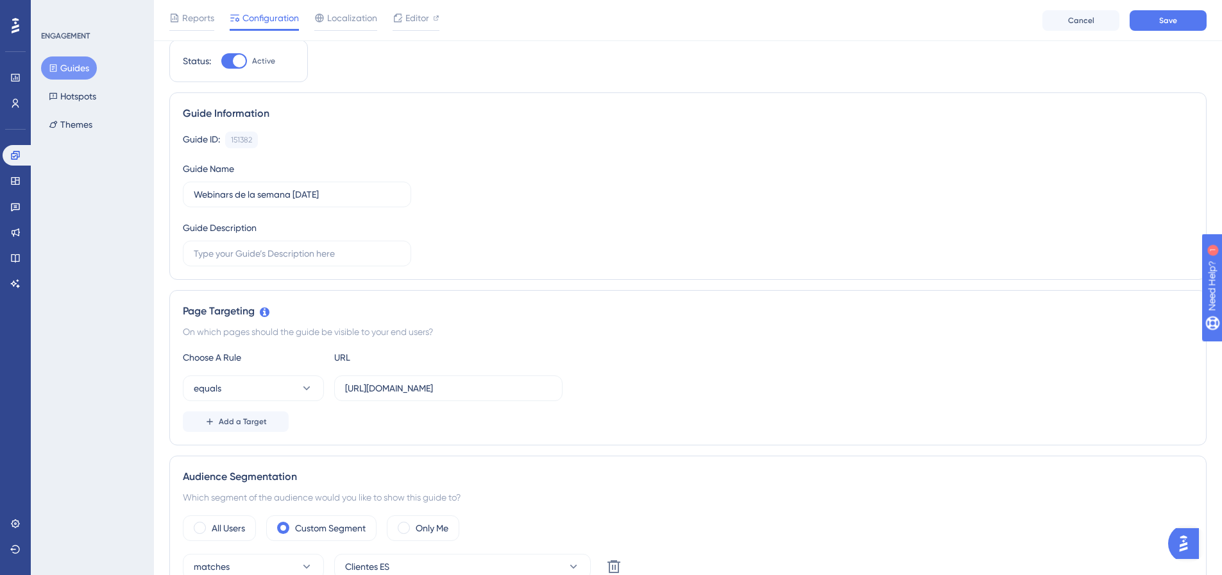
scroll to position [0, 0]
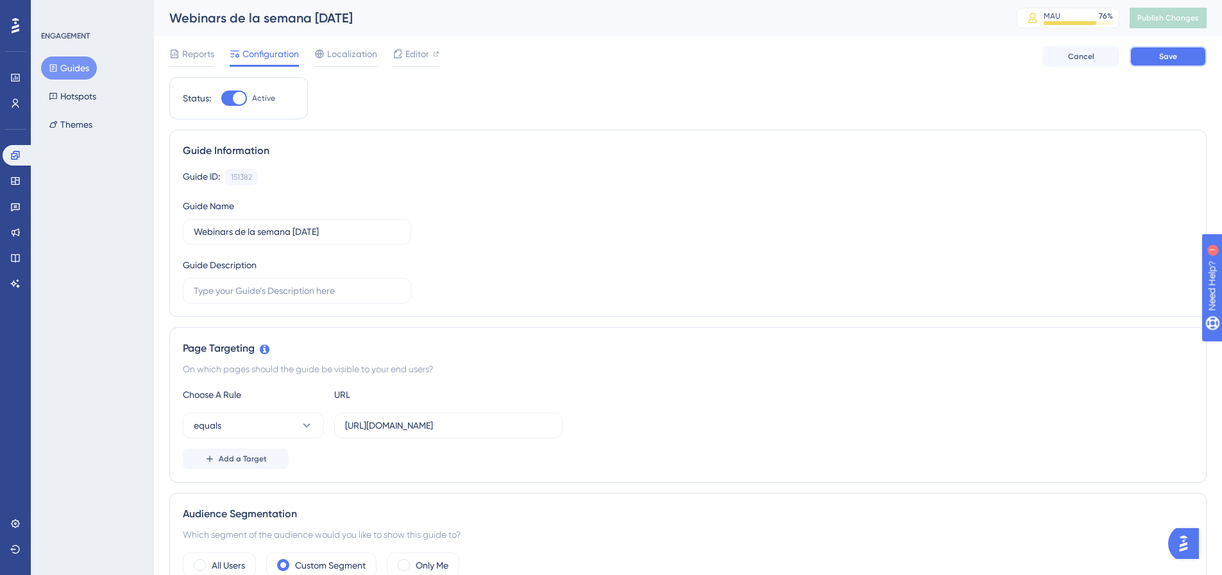
click at [1159, 56] on button "Save" at bounding box center [1168, 56] width 77 height 21
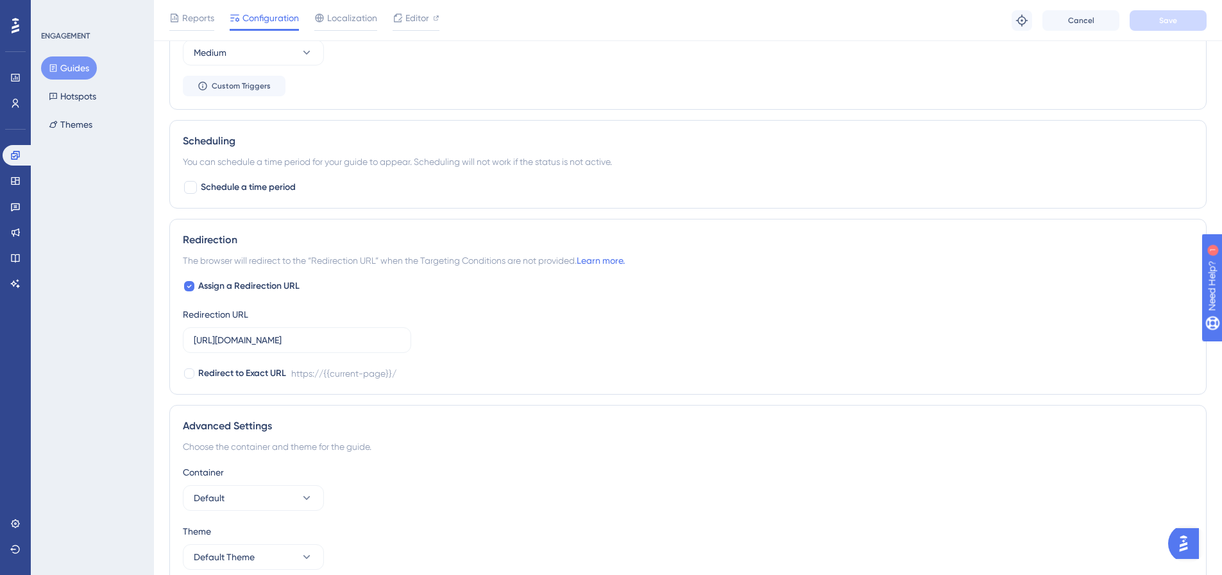
scroll to position [994, 0]
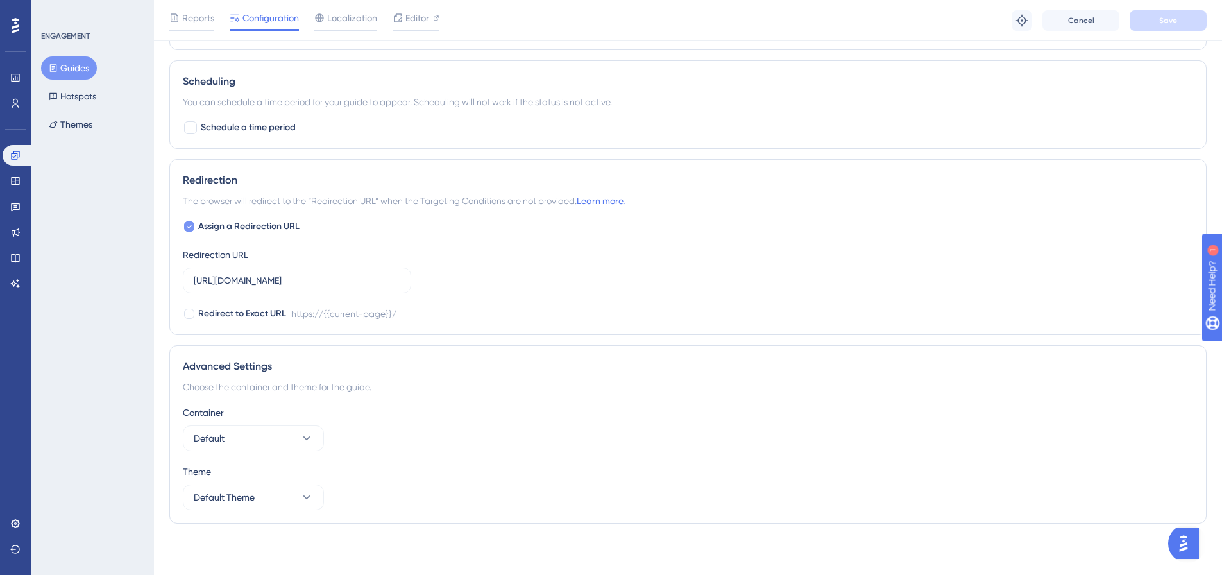
click at [242, 223] on span "Assign a Redirection URL" at bounding box center [248, 226] width 101 height 15
checkbox input "false"
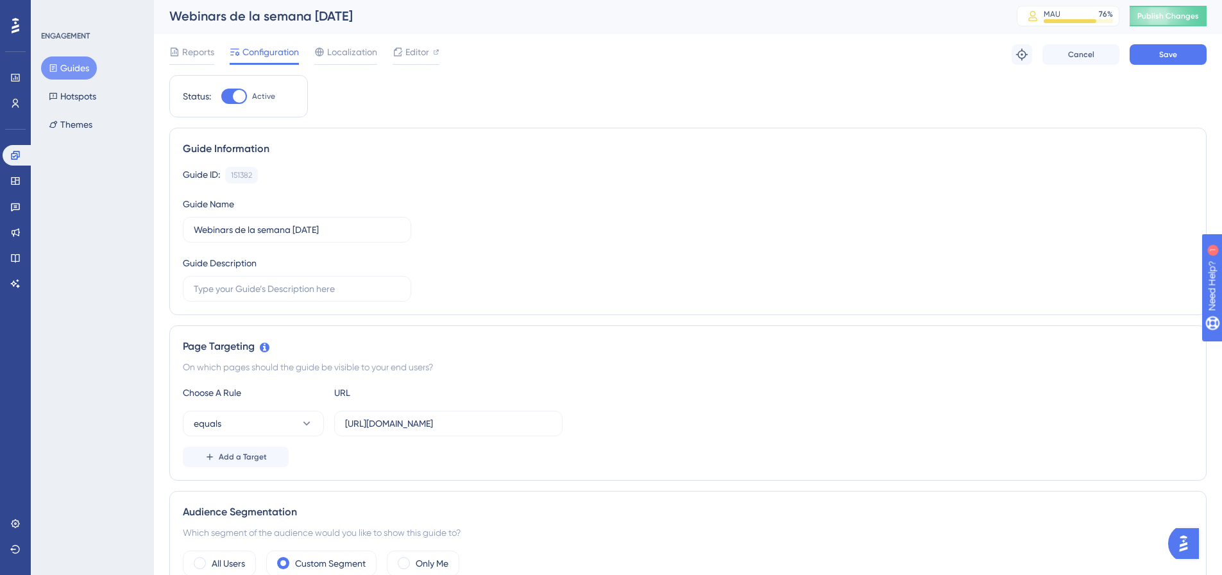
scroll to position [0, 0]
click at [1162, 58] on span "Save" at bounding box center [1168, 56] width 18 height 10
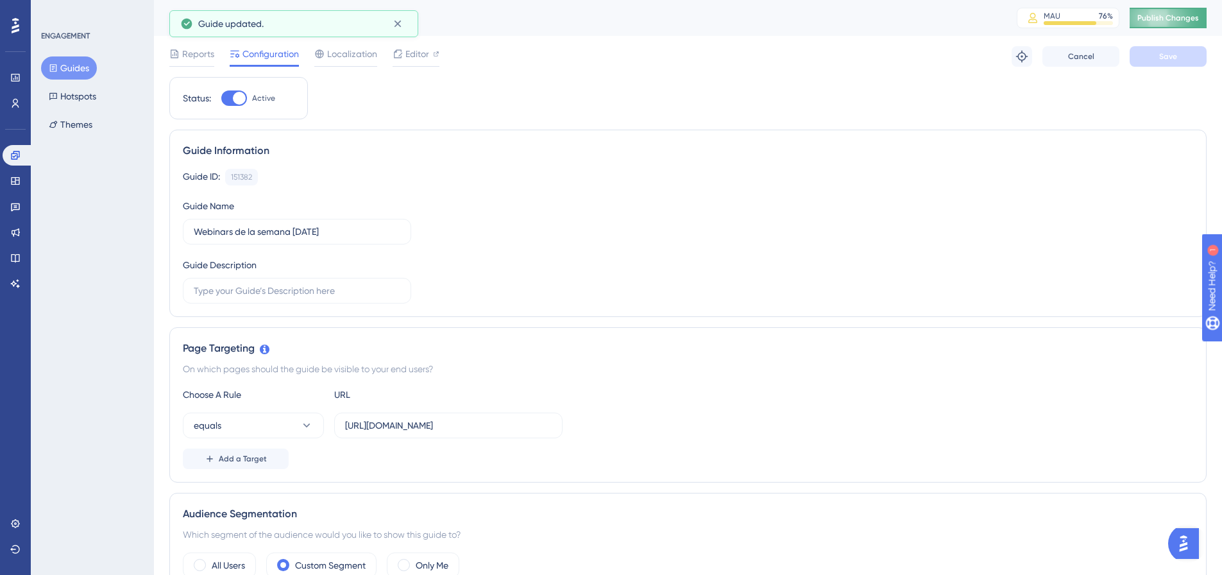
click at [1176, 19] on span "Publish Changes" at bounding box center [1168, 18] width 62 height 10
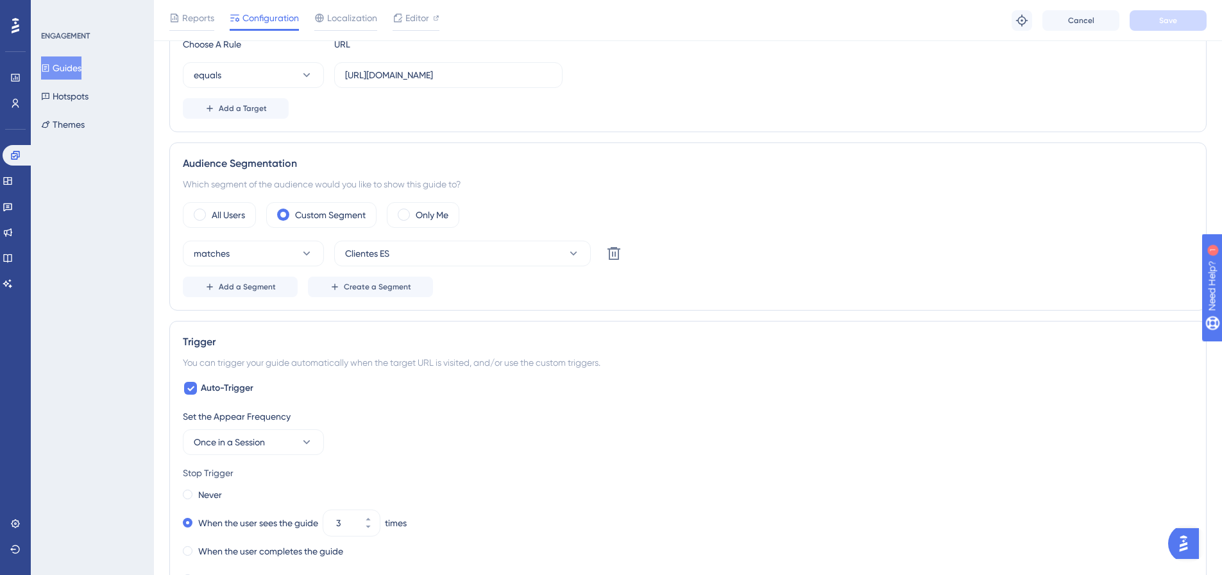
scroll to position [385, 0]
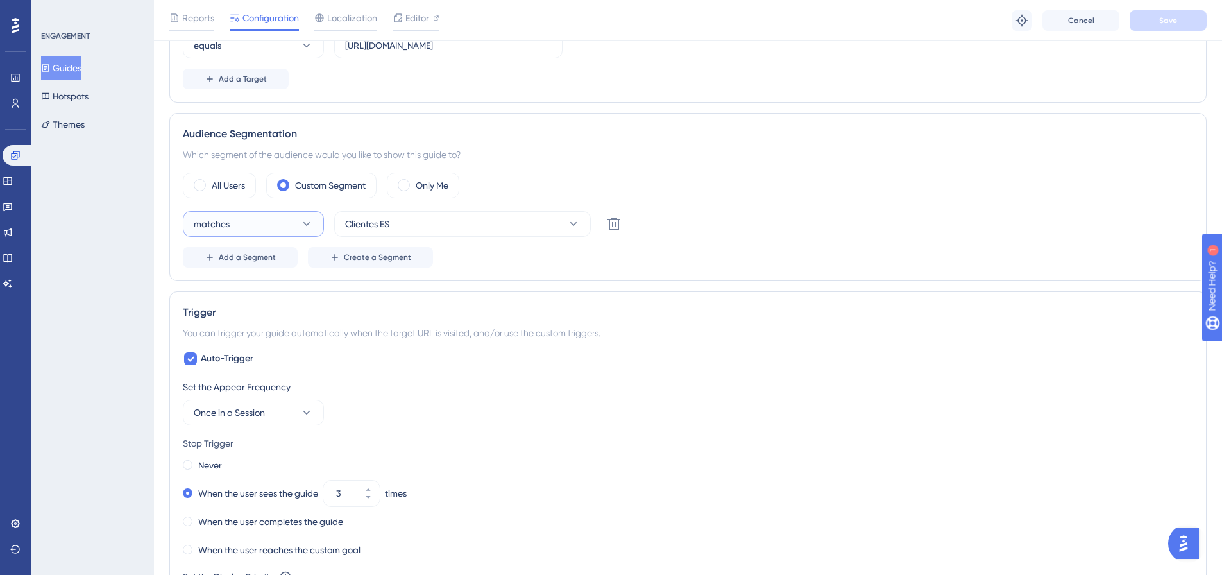
click at [293, 222] on button "matches" at bounding box center [253, 224] width 141 height 26
click at [223, 262] on span "matches" at bounding box center [219, 262] width 36 height 15
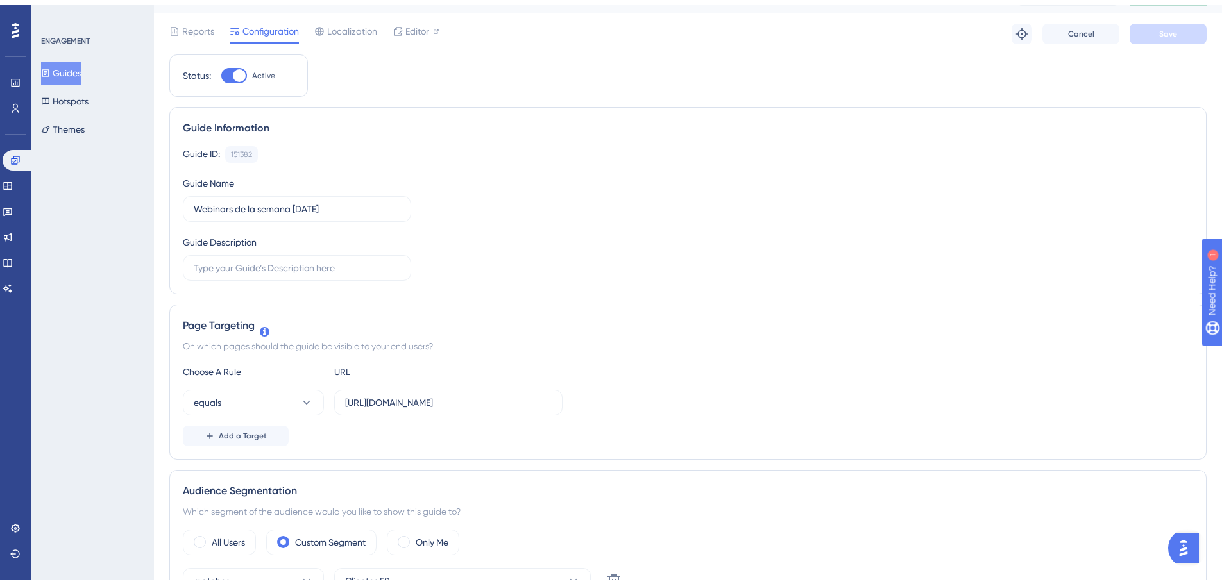
scroll to position [0, 0]
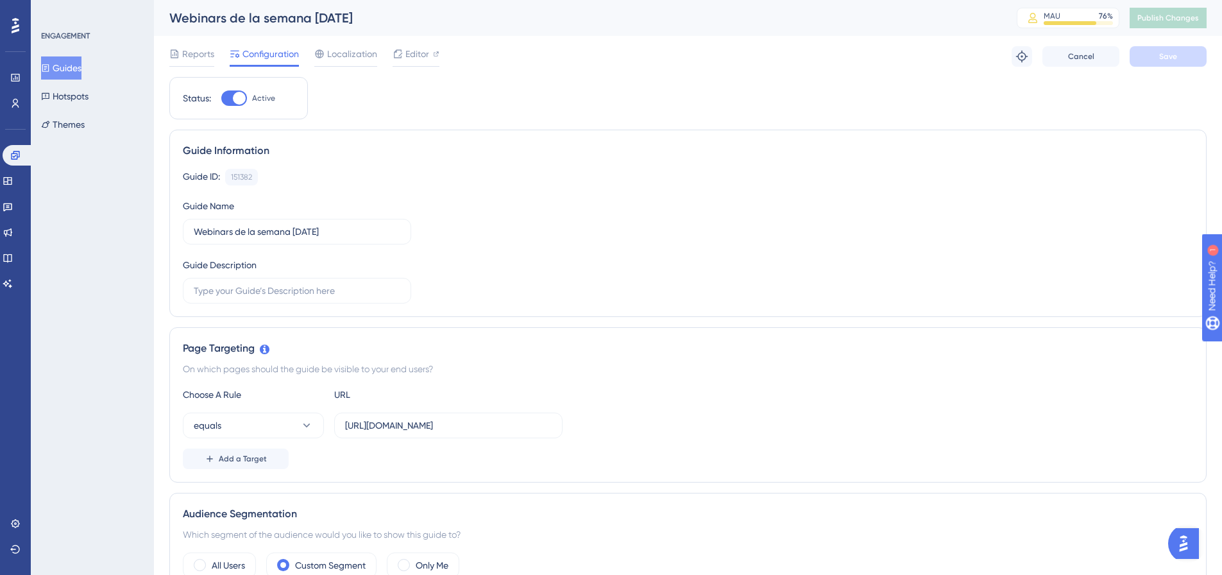
click at [231, 100] on div at bounding box center [234, 97] width 26 height 15
click at [221, 99] on input "Active" at bounding box center [221, 98] width 1 height 1
checkbox input "false"
click at [1168, 59] on span "Save" at bounding box center [1168, 56] width 18 height 10
click at [81, 69] on button "Guides" at bounding box center [61, 67] width 40 height 23
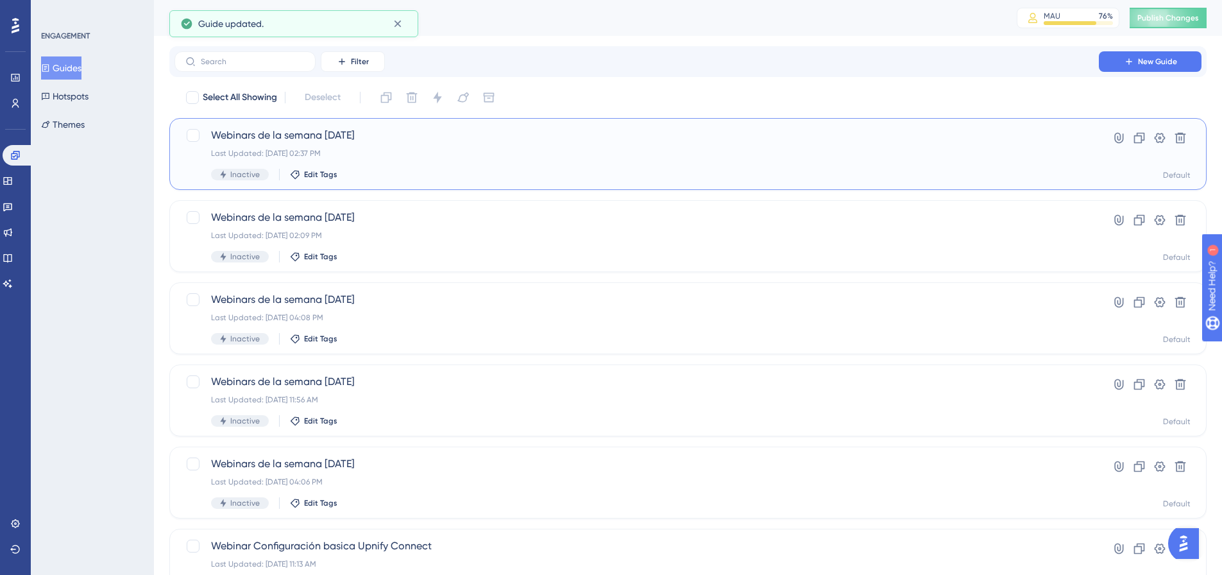
click at [636, 176] on div "Inactive Edit Tags" at bounding box center [636, 175] width 851 height 12
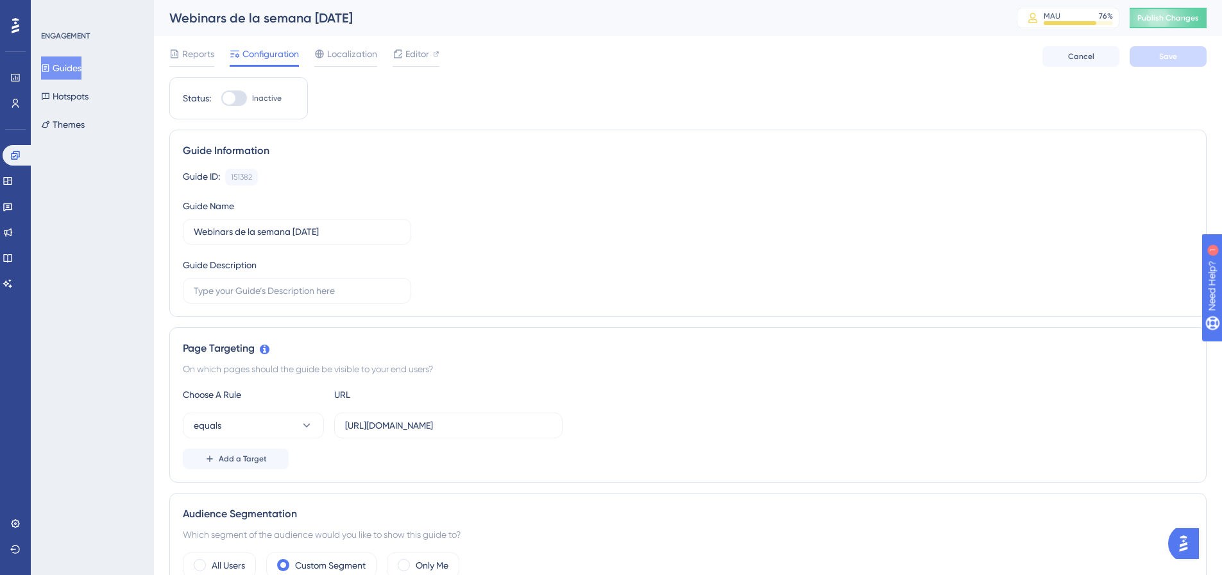
click at [237, 95] on div at bounding box center [234, 97] width 26 height 15
click at [221, 98] on input "Inactive" at bounding box center [221, 98] width 1 height 1
click at [237, 102] on div at bounding box center [239, 98] width 13 height 13
click at [221, 99] on input "Active" at bounding box center [221, 98] width 1 height 1
click at [1174, 26] on button "Publish Changes" at bounding box center [1168, 18] width 77 height 21
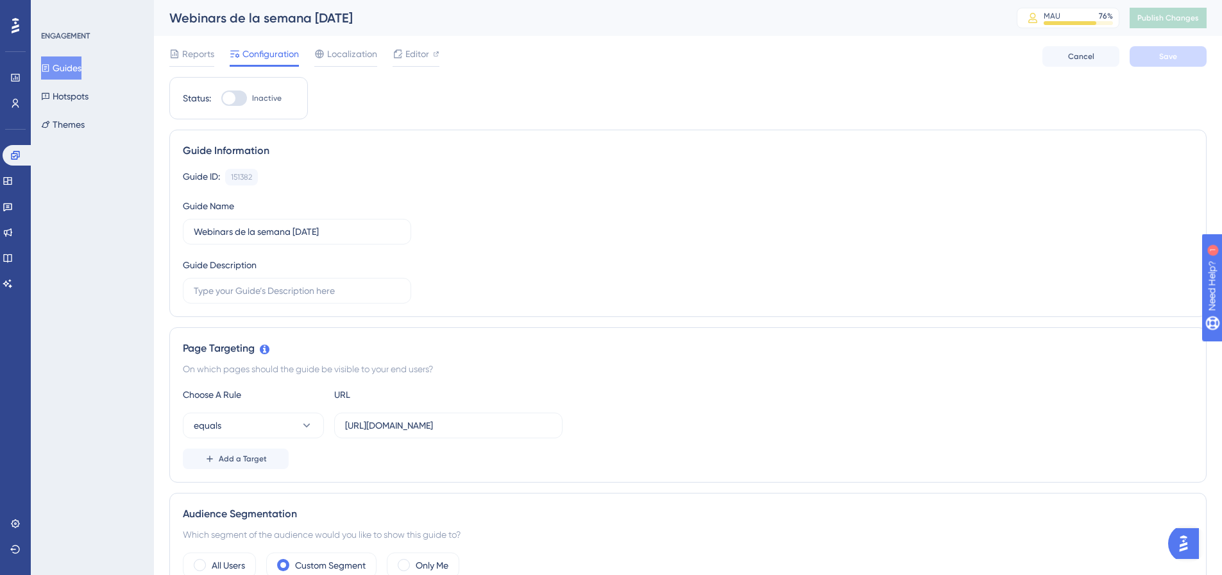
click at [239, 98] on div at bounding box center [234, 97] width 26 height 15
click at [221, 98] on input "Inactive" at bounding box center [221, 98] width 1 height 1
checkbox input "true"
click at [1168, 62] on button "Save" at bounding box center [1168, 56] width 77 height 21
click at [1181, 19] on span "Publish Changes" at bounding box center [1168, 18] width 62 height 10
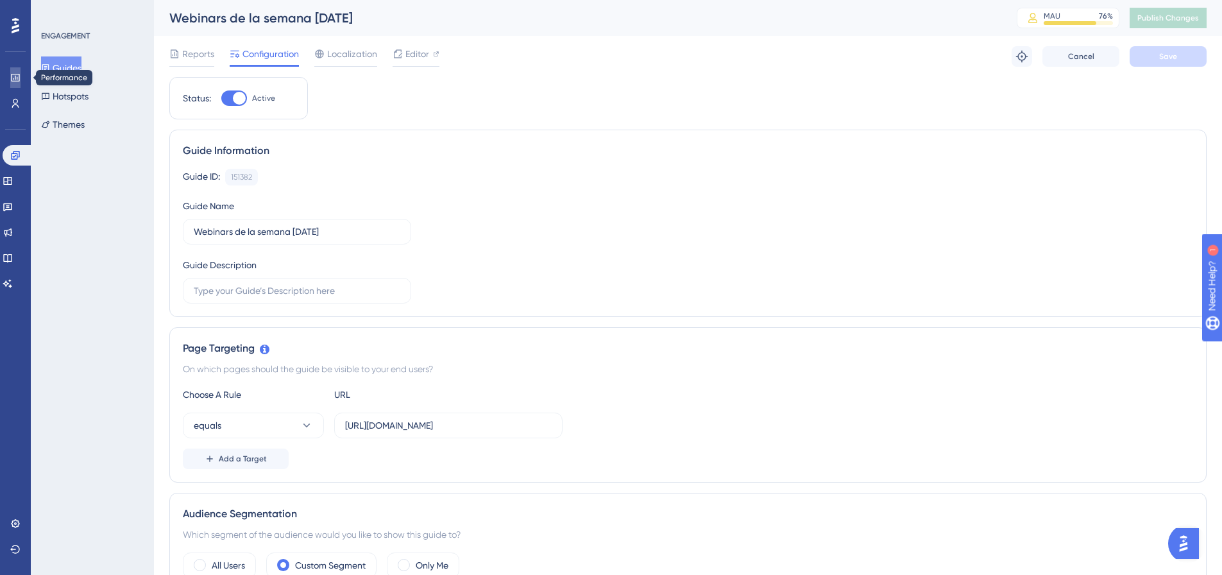
click at [18, 73] on icon at bounding box center [15, 77] width 10 height 10
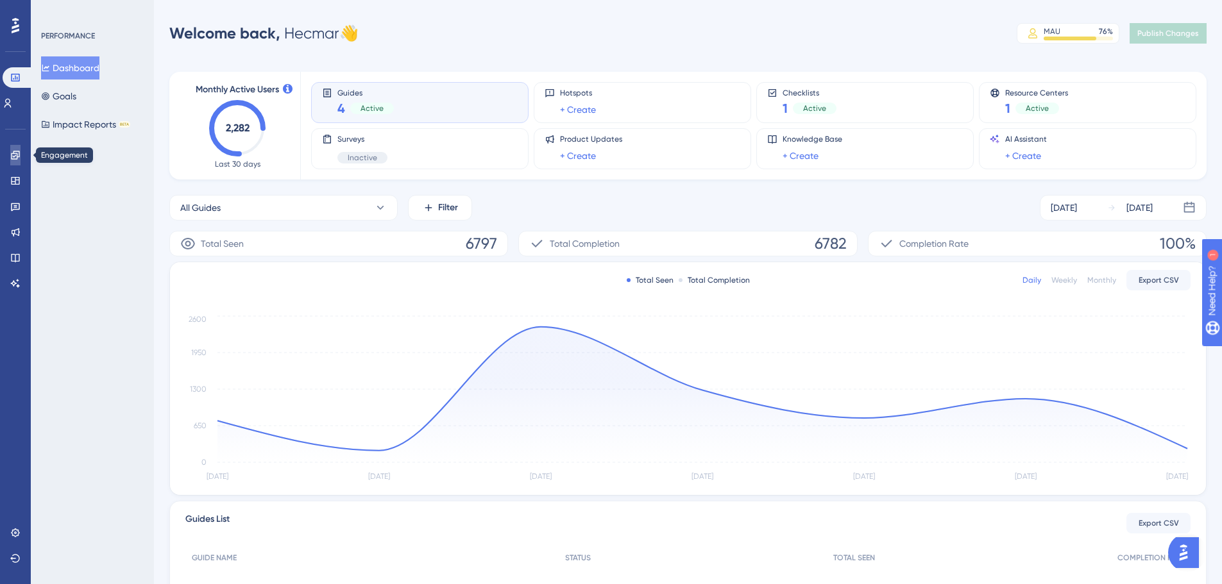
click at [10, 160] on link at bounding box center [15, 155] width 10 height 21
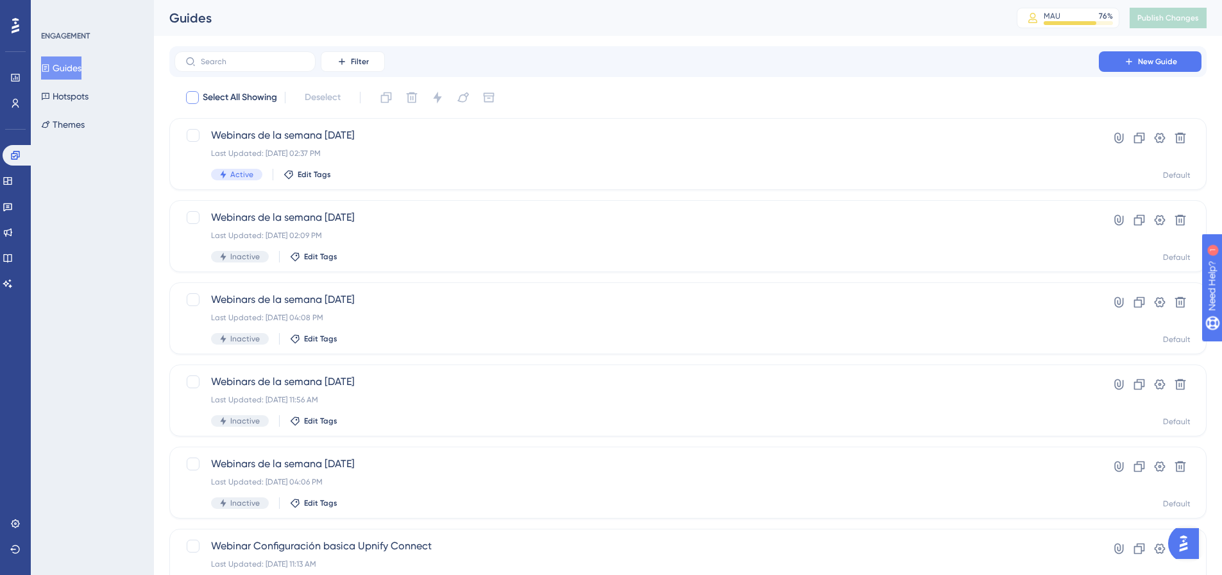
click at [260, 97] on span "Select All Showing" at bounding box center [240, 97] width 74 height 15
checkbox input "true"
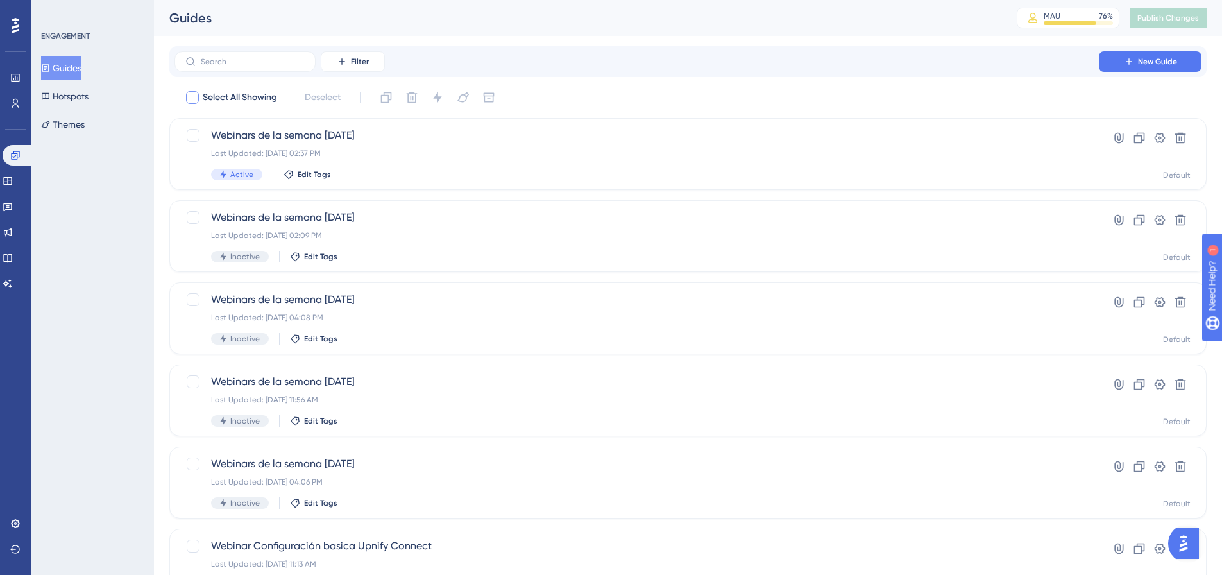
checkbox input "true"
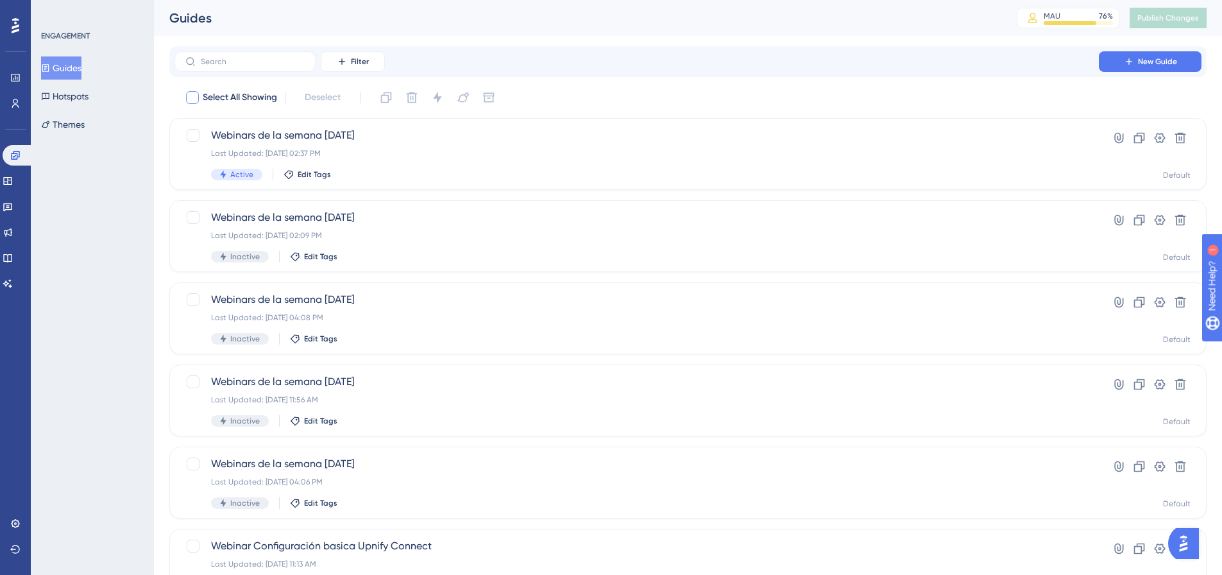
checkbox input "true"
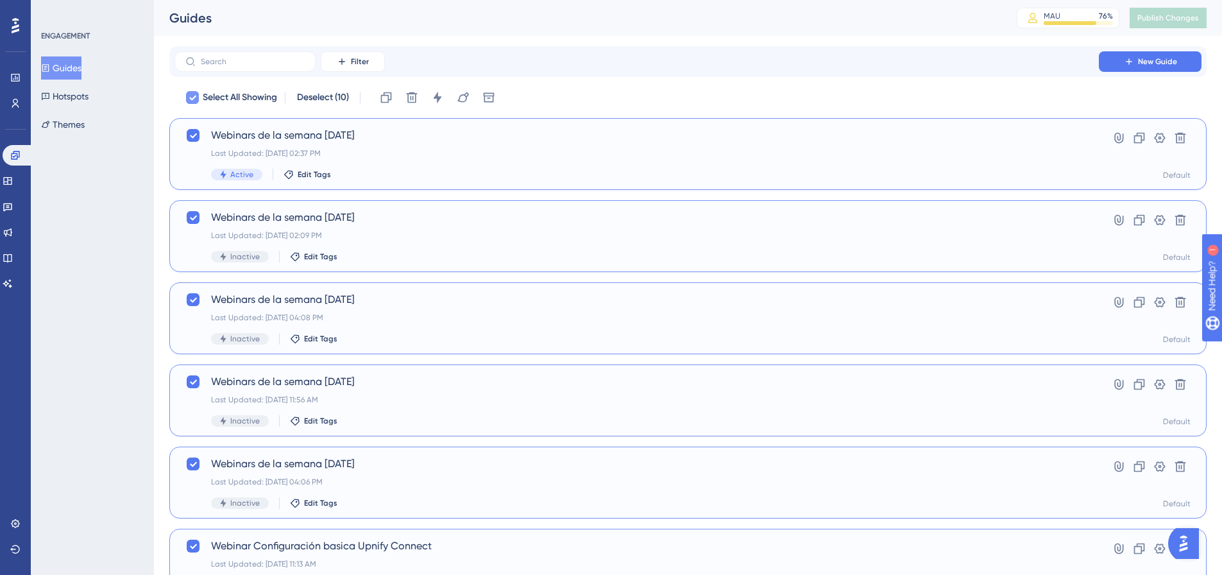
click at [260, 97] on span "Select All Showing" at bounding box center [240, 97] width 74 height 15
checkbox input "false"
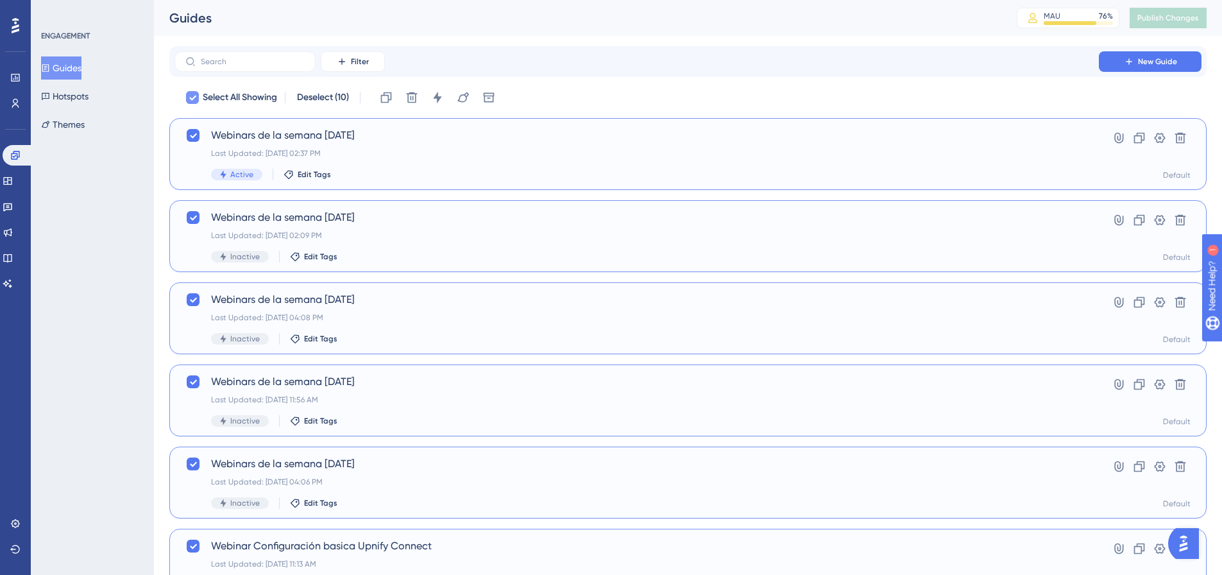
checkbox input "false"
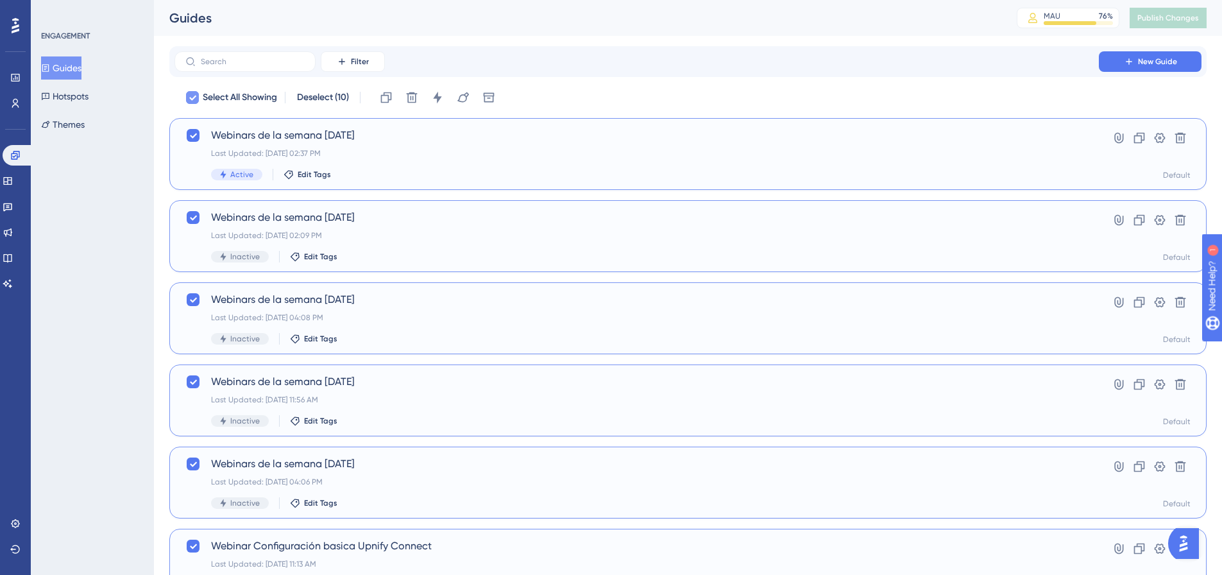
checkbox input "false"
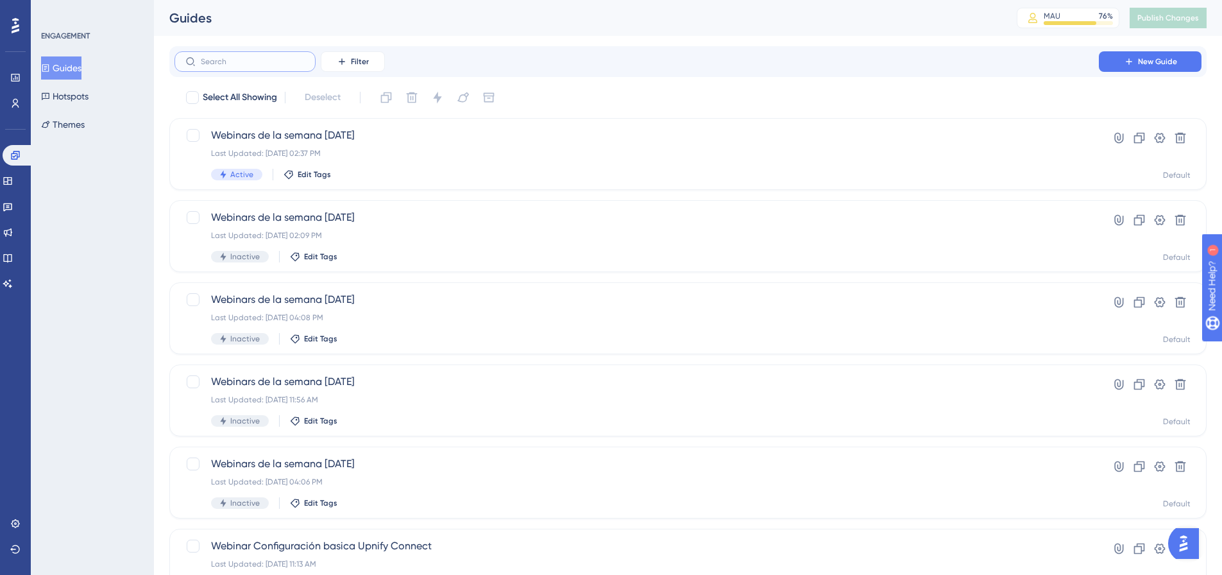
click at [274, 58] on input "text" at bounding box center [253, 61] width 104 height 9
click at [343, 61] on icon at bounding box center [342, 61] width 6 height 6
click at [373, 174] on div "Status Status" at bounding box center [365, 175] width 53 height 26
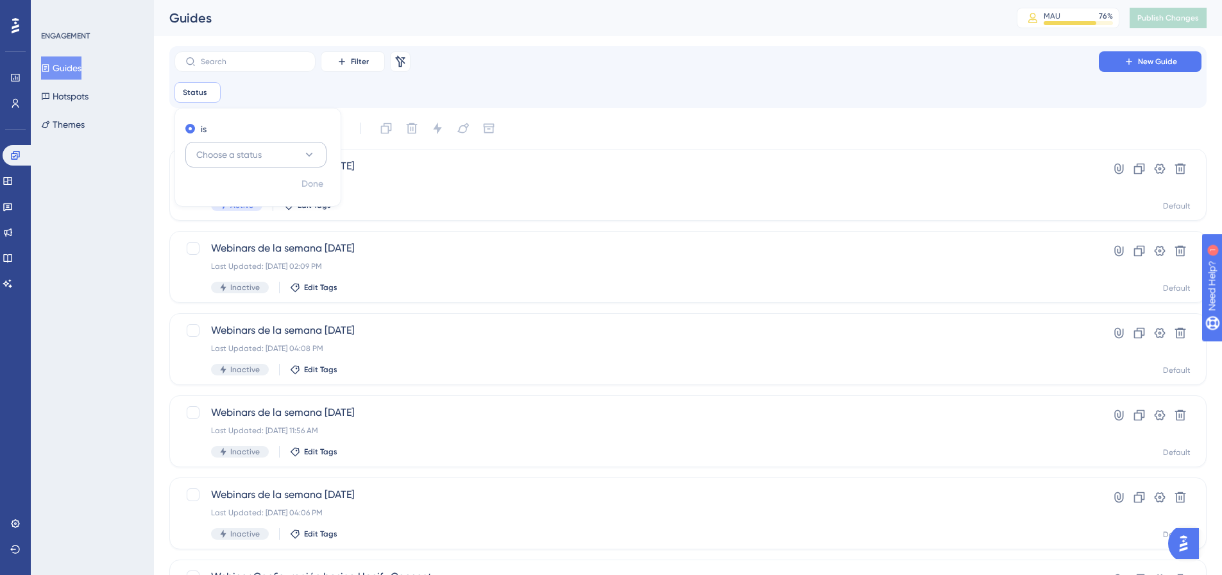
click at [262, 156] on span "Choose a status" at bounding box center [228, 154] width 65 height 15
click at [234, 192] on div "Active Active" at bounding box center [256, 194] width 104 height 26
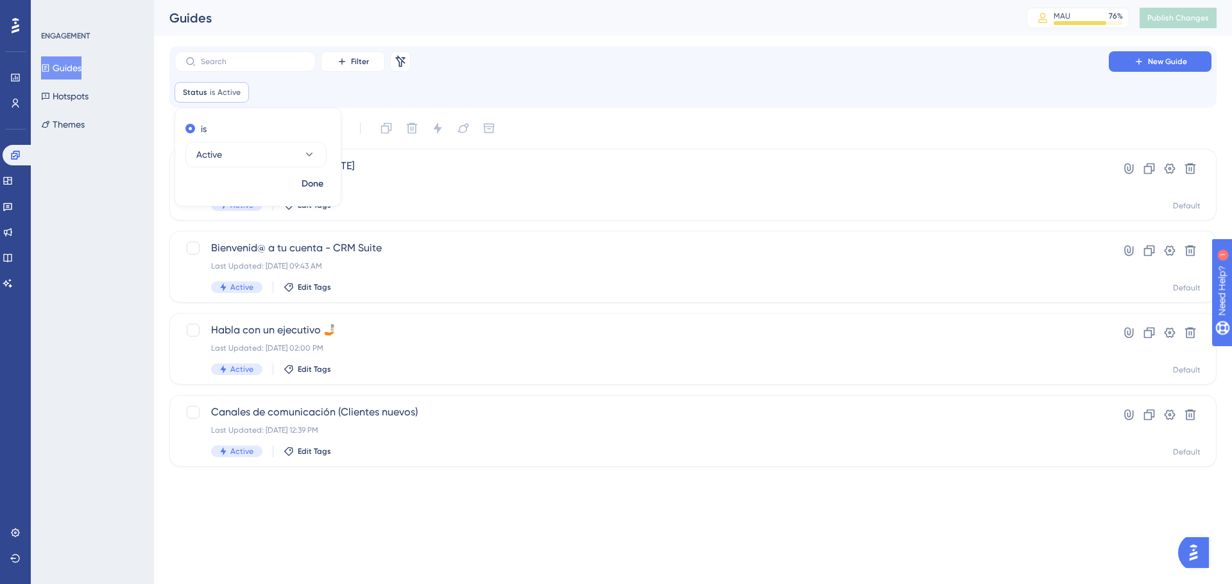
click at [563, 90] on div "Status is Active Active Remove is Active Done" at bounding box center [692, 92] width 1037 height 21
click at [29, 78] on div "Performance Users Engagement Widgets Feedback Product Updates Knowledge Base AI…" at bounding box center [15, 292] width 31 height 584
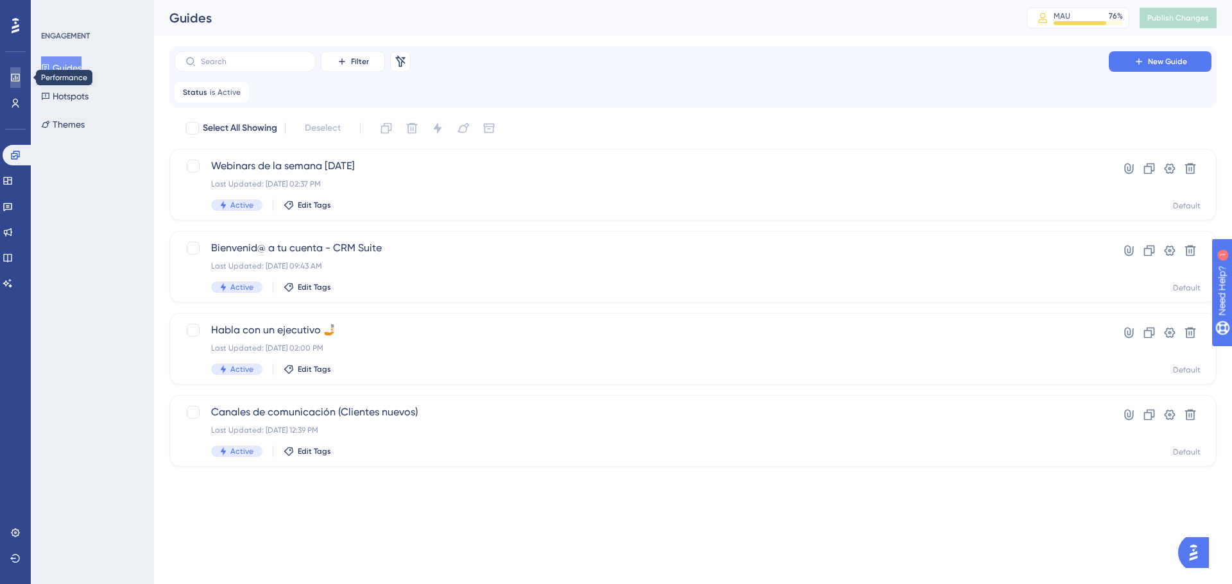
click at [21, 75] on link at bounding box center [15, 77] width 10 height 21
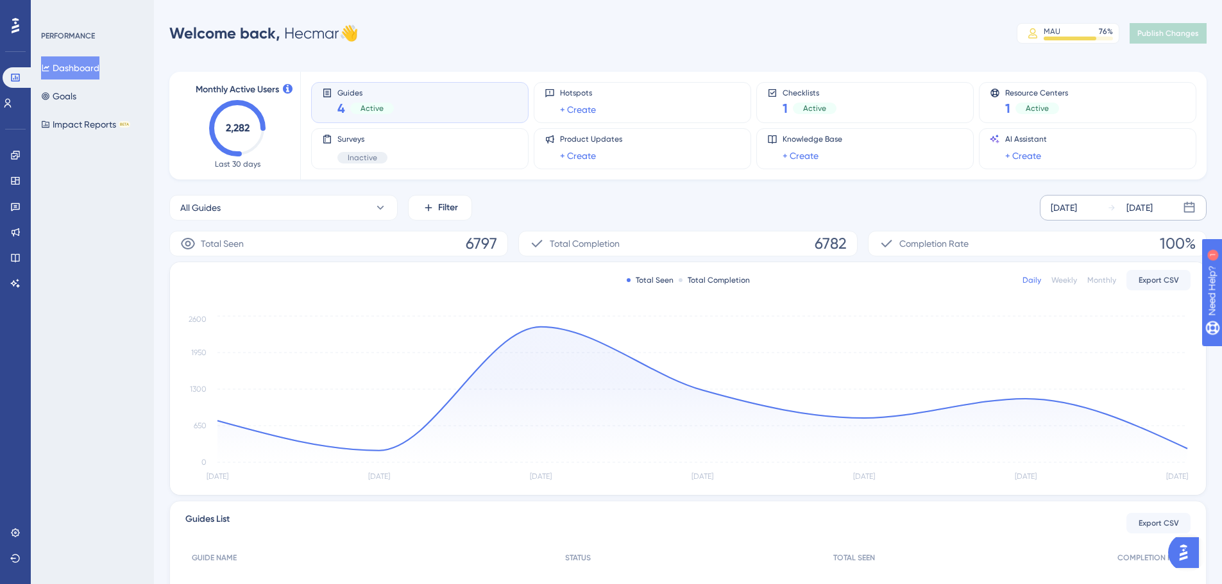
click at [1142, 200] on div "[DATE] [DATE]" at bounding box center [1123, 208] width 167 height 26
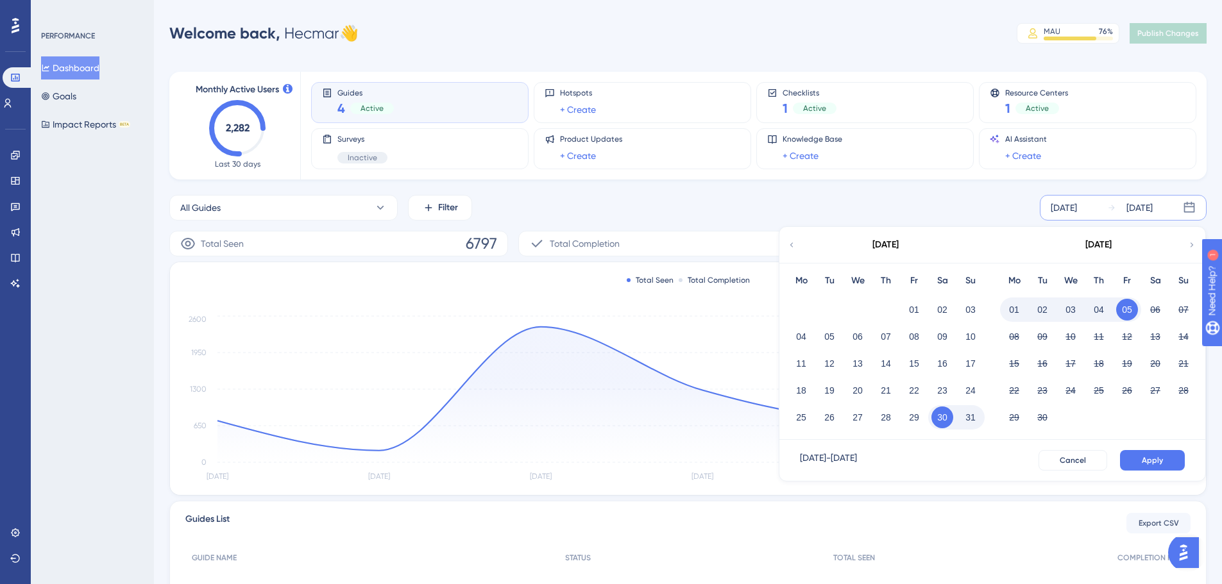
click at [1130, 312] on button "05" at bounding box center [1127, 310] width 22 height 22
click at [917, 316] on button "05" at bounding box center [914, 310] width 22 height 22
click at [1150, 457] on span "Apply" at bounding box center [1152, 460] width 21 height 10
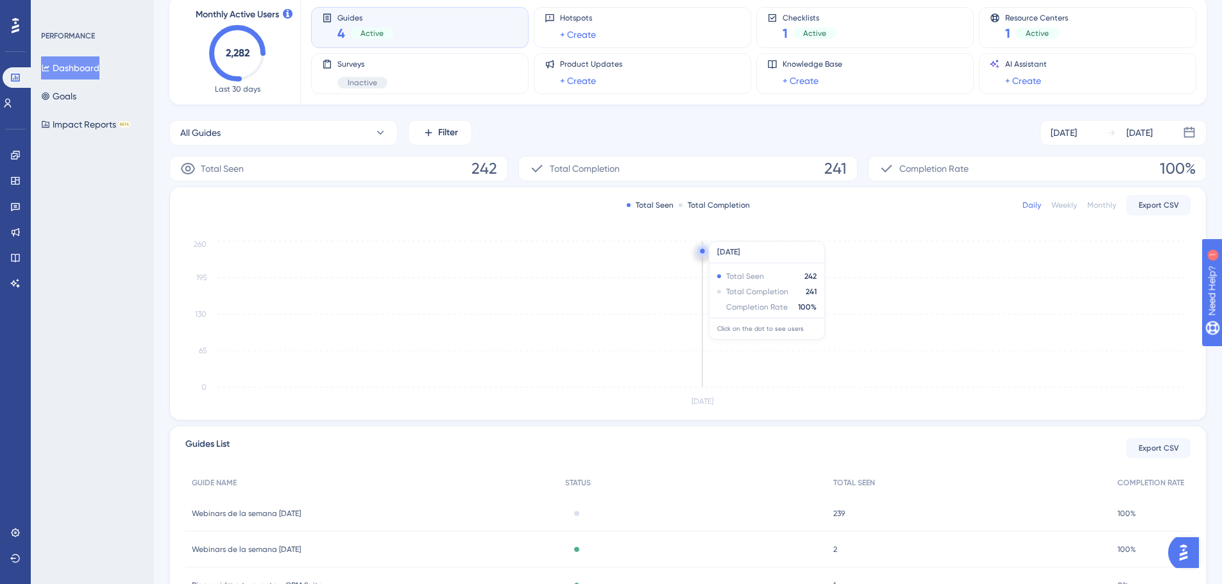
scroll to position [162, 0]
